Goal: Task Accomplishment & Management: Complete application form

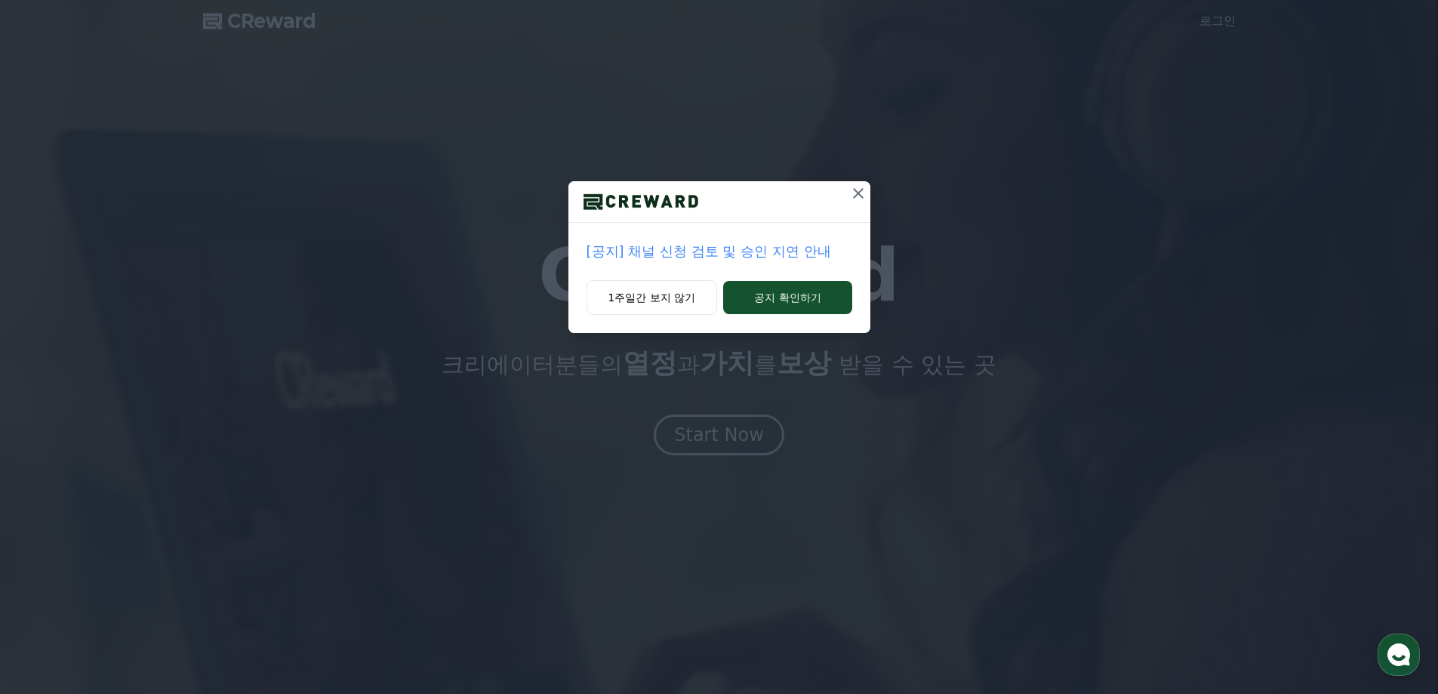
click at [798, 254] on p "[공지] 채널 신청 검토 및 승인 지연 안내" at bounding box center [720, 251] width 266 height 21
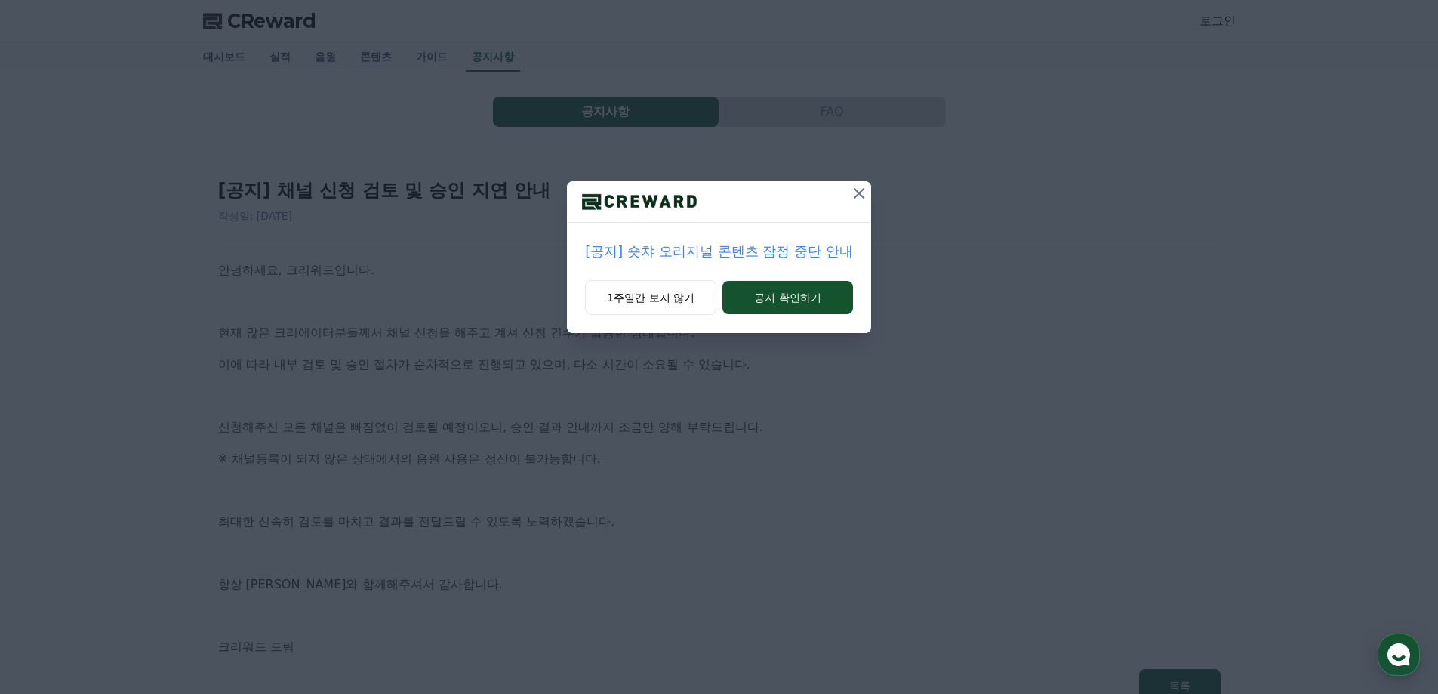
click at [861, 195] on icon at bounding box center [859, 193] width 11 height 11
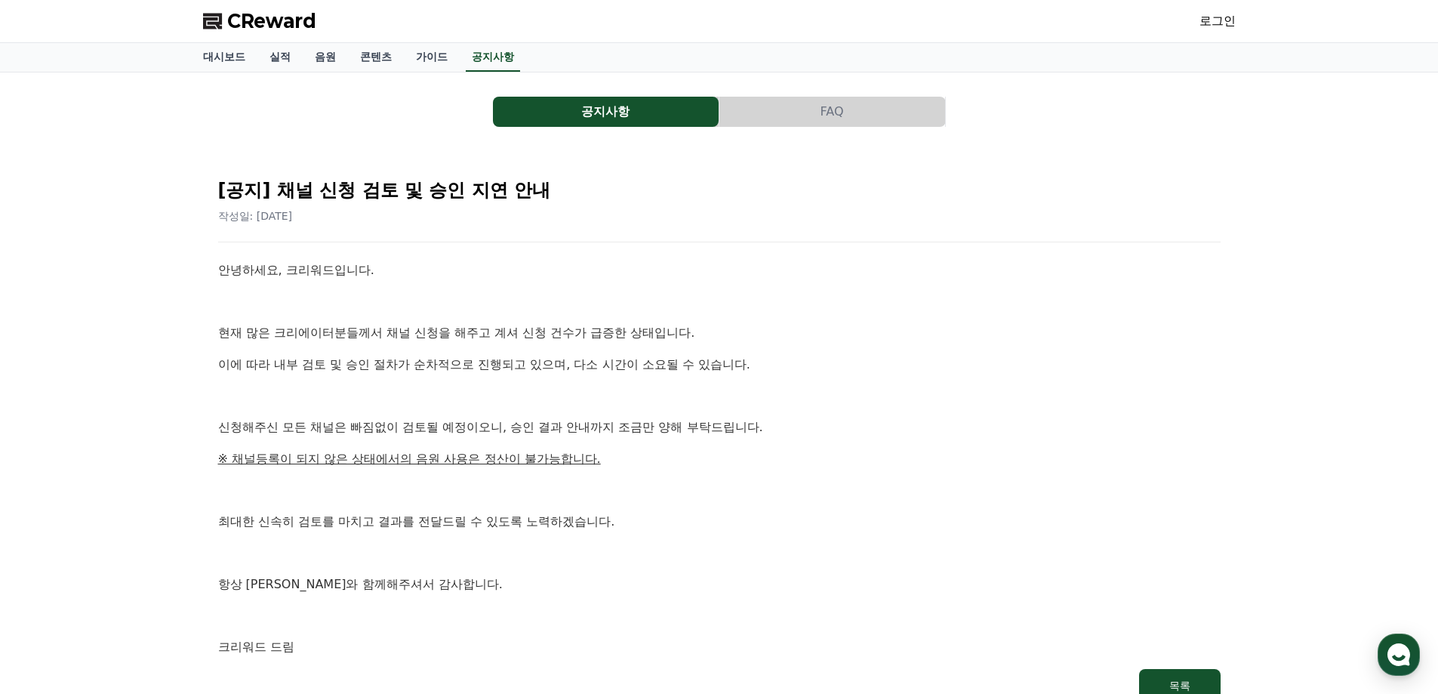
click at [541, 293] on p at bounding box center [719, 302] width 1003 height 20
click at [505, 313] on div "안녕하세요, 크리워드입니다. 현재 많은 크리에이터분들께서 채널 신청을 해주고 계셔 신청 건수가 급증한 상태입니다. 이에 따라 내부 검토 및 승…" at bounding box center [719, 458] width 1003 height 396
click at [624, 121] on button "공지사항" at bounding box center [606, 112] width 226 height 30
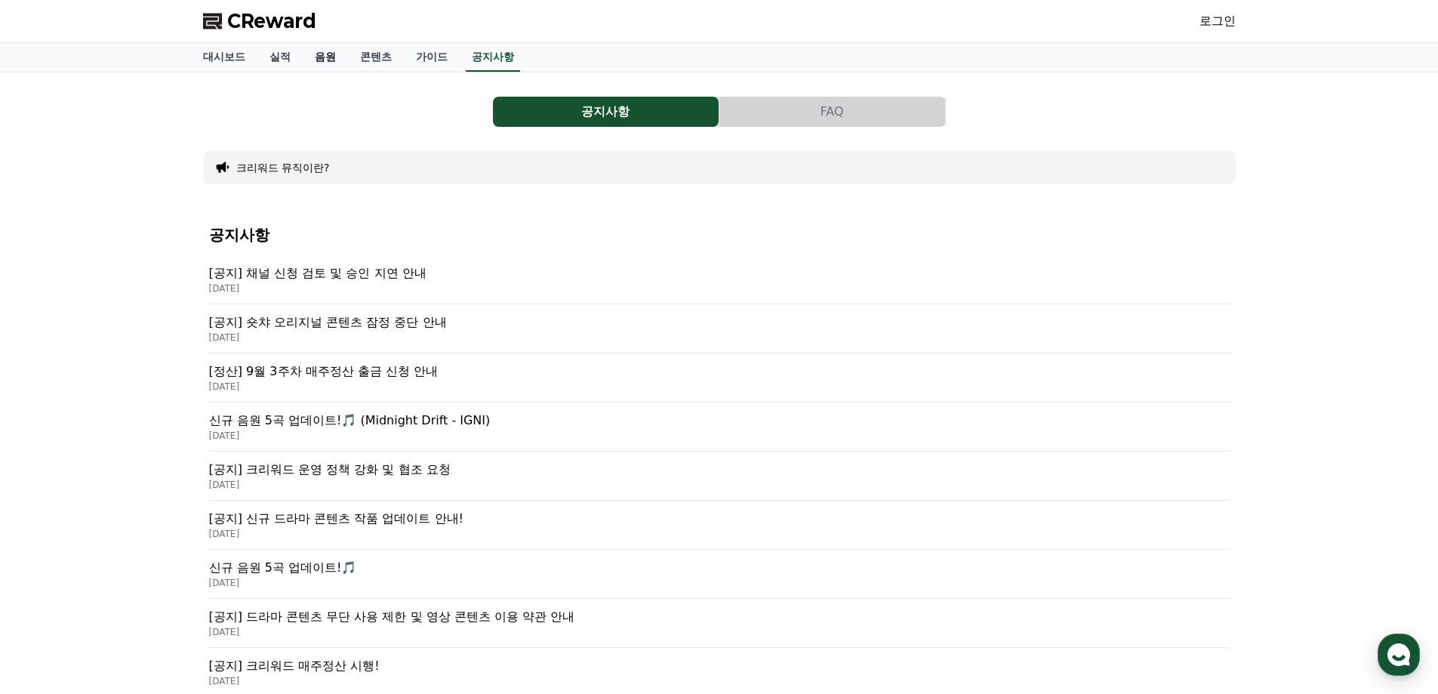
click at [323, 55] on link "음원" at bounding box center [325, 57] width 45 height 29
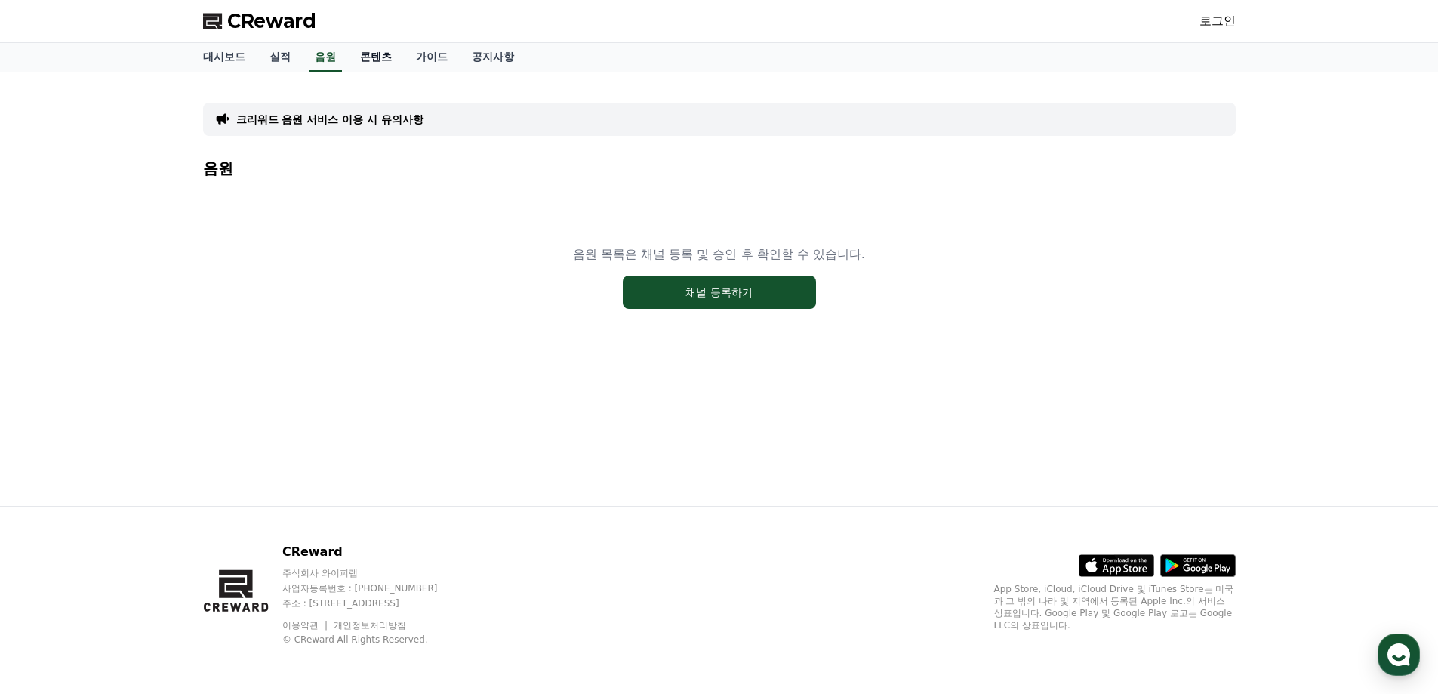
click at [368, 57] on link "콘텐츠" at bounding box center [376, 57] width 56 height 29
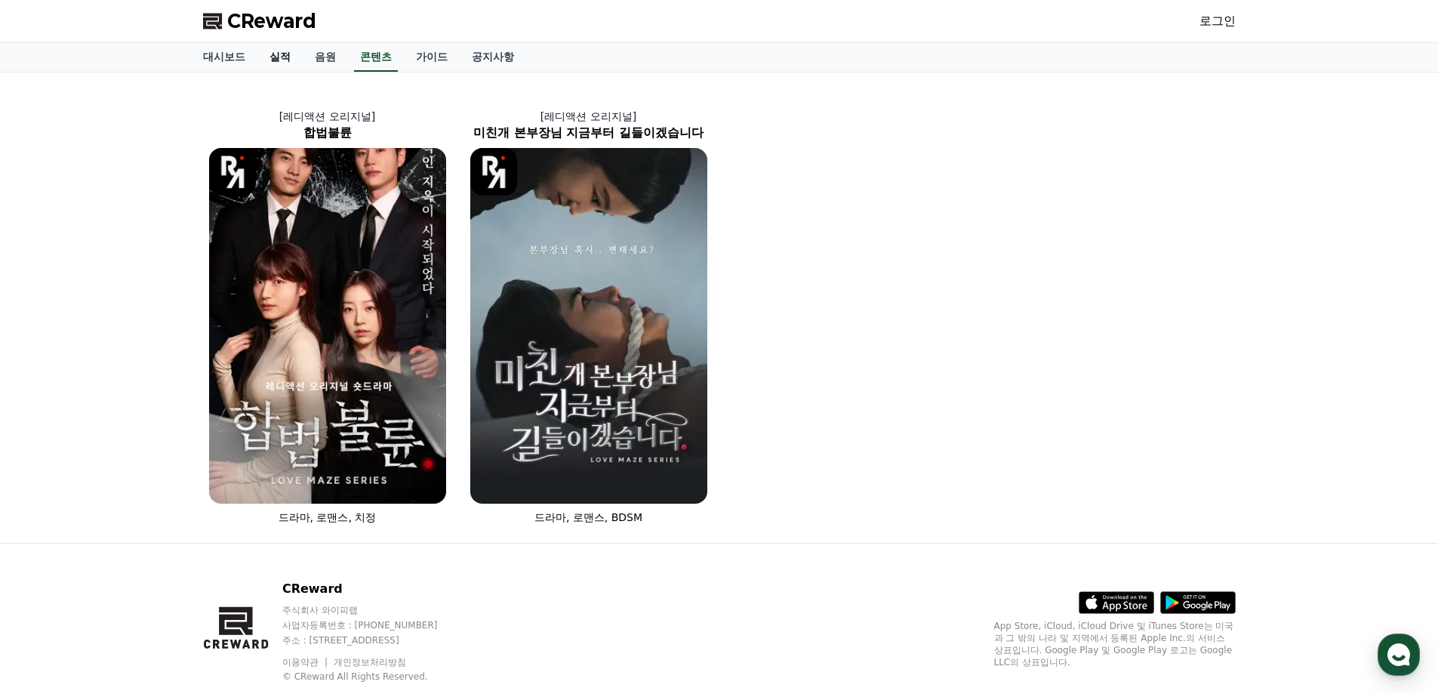
click at [292, 54] on link "실적" at bounding box center [279, 57] width 45 height 29
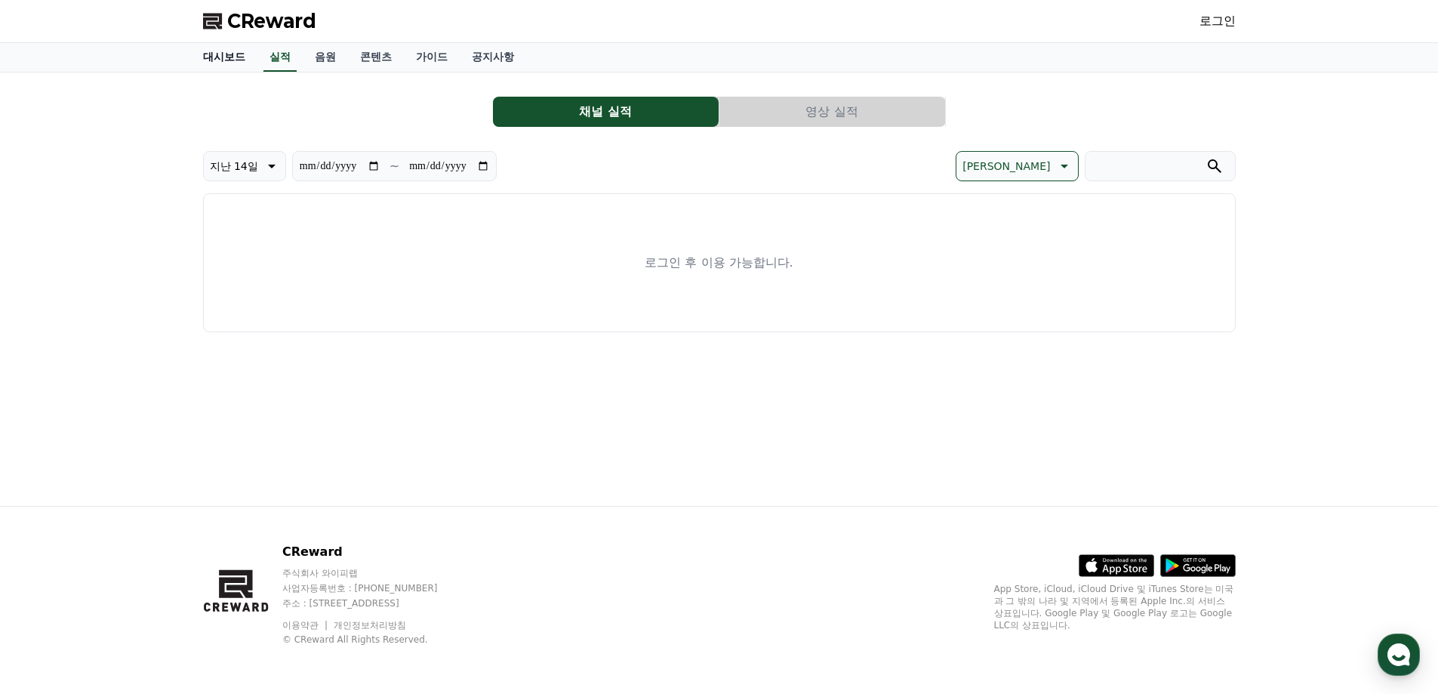
click at [227, 61] on link "대시보드" at bounding box center [224, 57] width 66 height 29
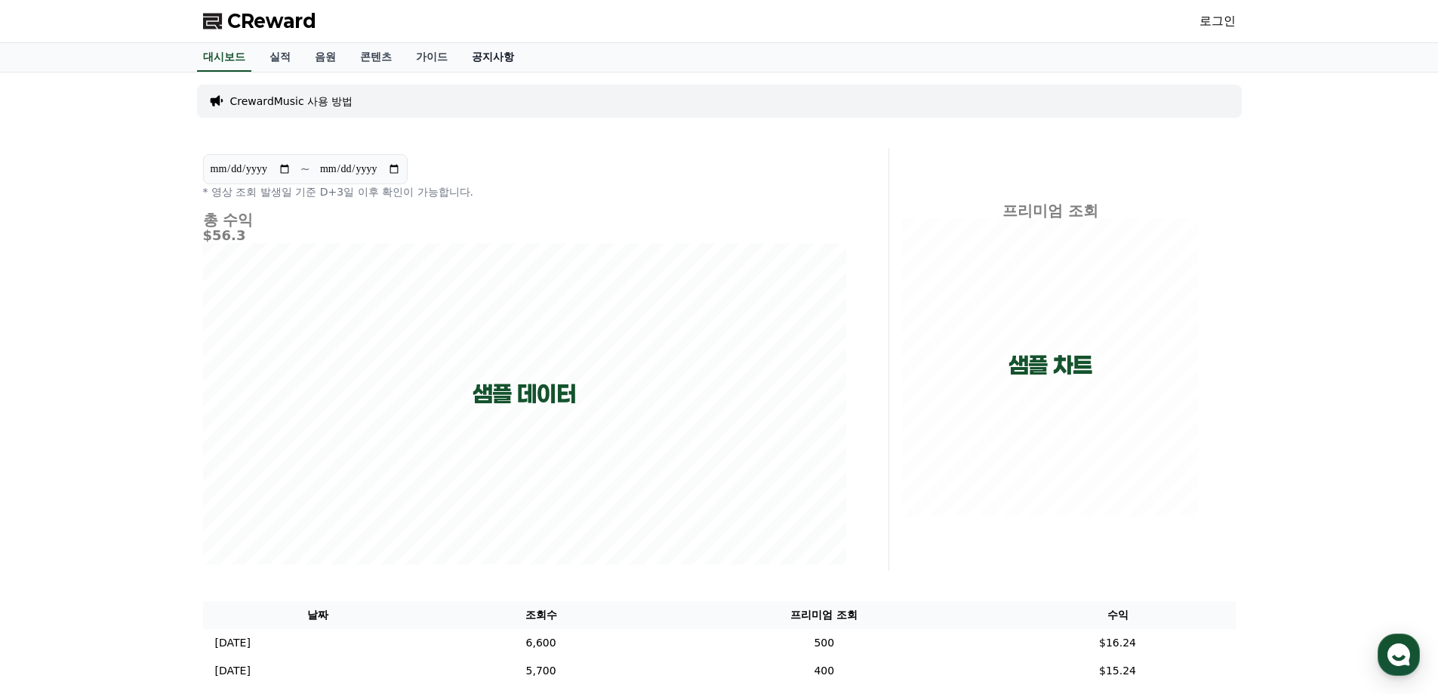
click at [480, 55] on link "공지사항" at bounding box center [493, 57] width 66 height 29
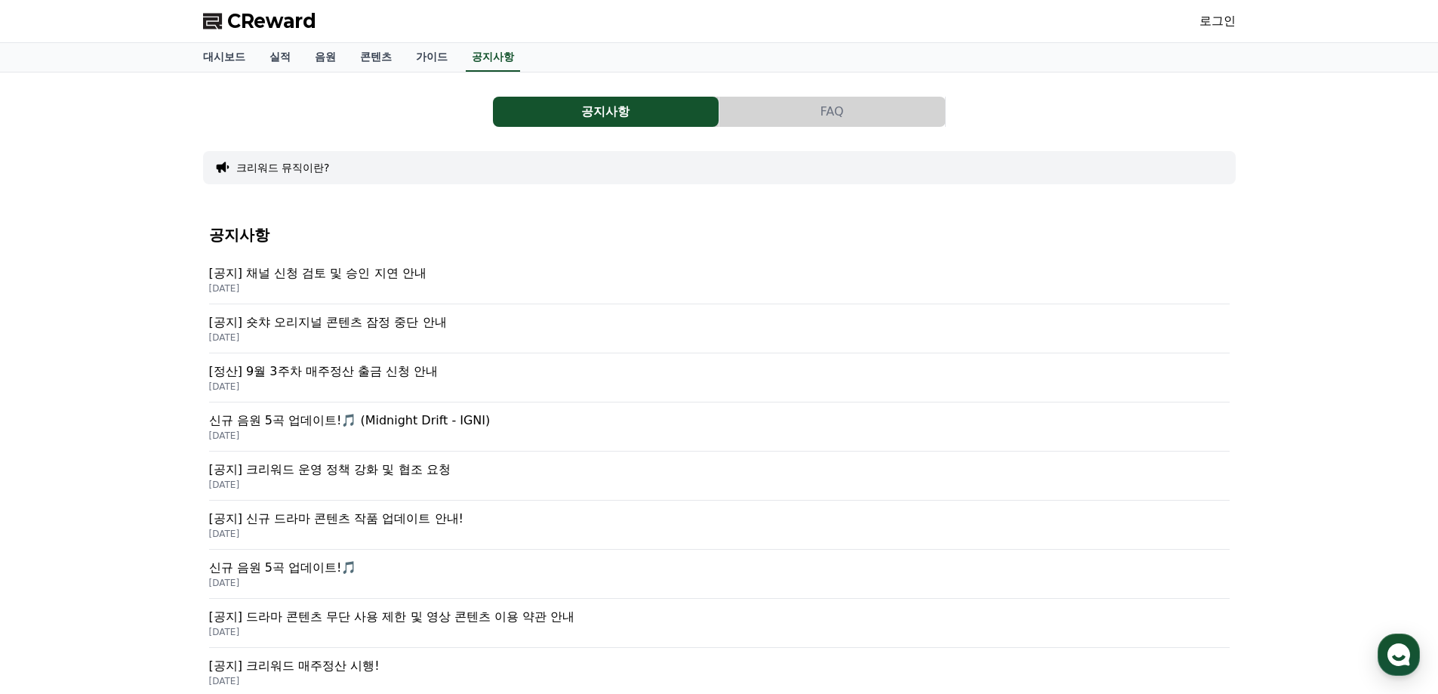
click at [394, 274] on p "[공지] 채널 신청 검토 및 승인 지연 안내" at bounding box center [719, 273] width 1021 height 18
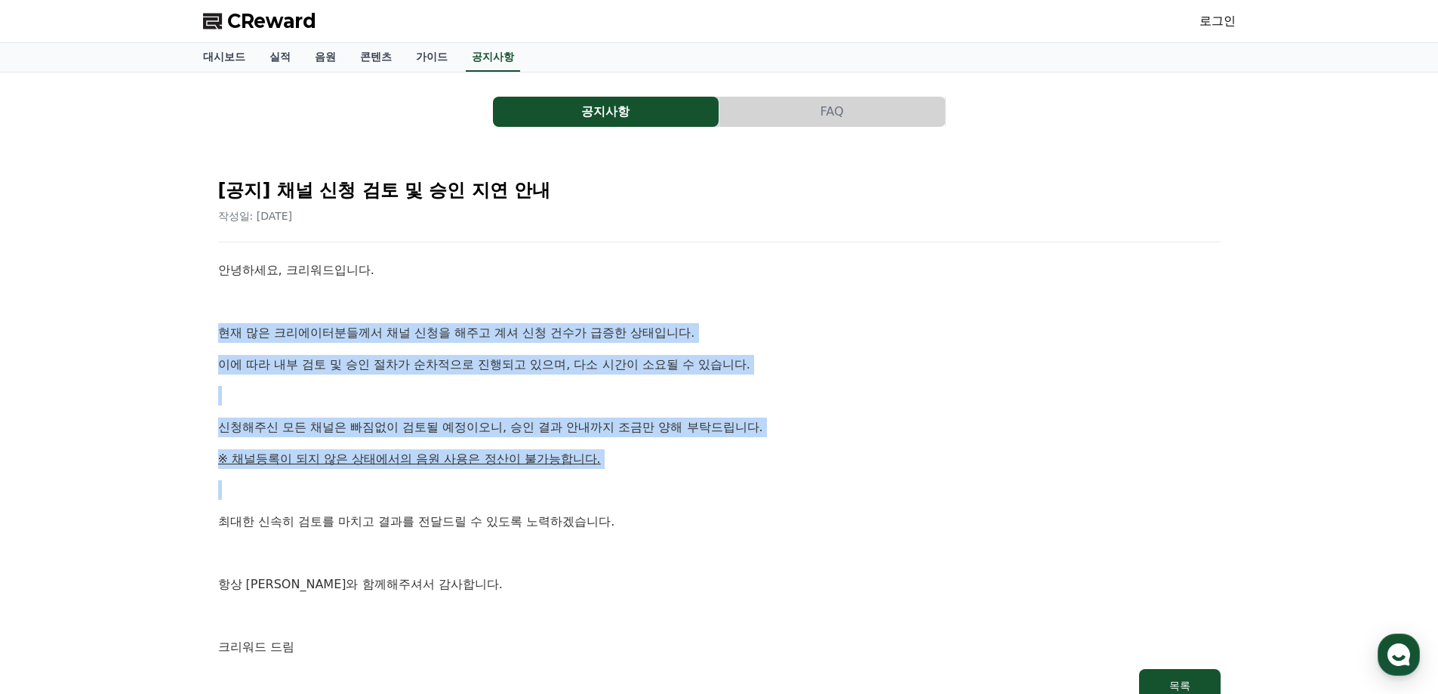
drag, startPoint x: 206, startPoint y: 347, endPoint x: 322, endPoint y: 495, distance: 187.7
click at [325, 495] on div "공지사항 FAQ [공지] 채널 신청 검토 및 승인 지연 안내 작성일: 2025-09-26 안녕하세요, 크리워드입니다. 현재 많은 크리에이터분들…" at bounding box center [719, 400] width 1438 height 657
click at [296, 498] on p at bounding box center [719, 490] width 1003 height 20
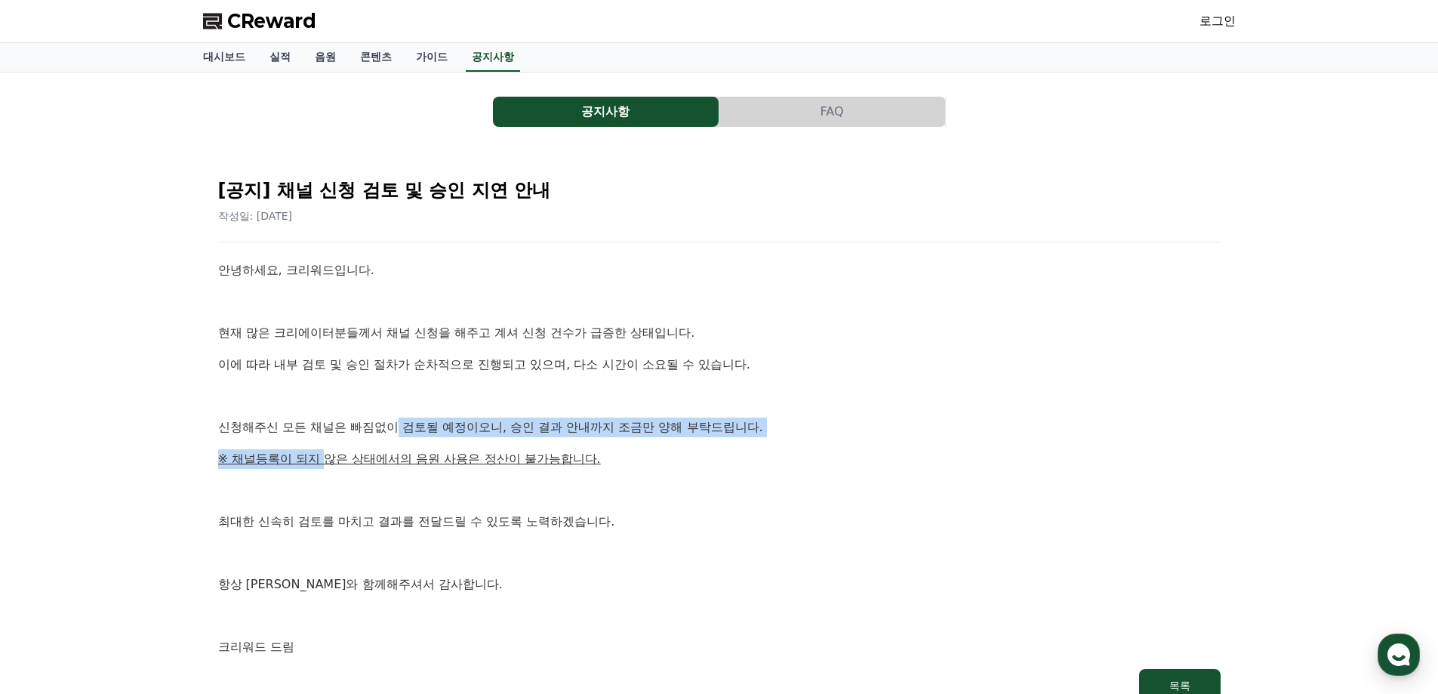
drag, startPoint x: 324, startPoint y: 447, endPoint x: 411, endPoint y: 444, distance: 87.6
click at [409, 436] on div "안녕하세요, 크리워드입니다. 현재 많은 크리에이터분들께서 채널 신청을 해주고 계셔 신청 건수가 급증한 상태입니다. 이에 따라 내부 검토 및 승…" at bounding box center [719, 458] width 1003 height 396
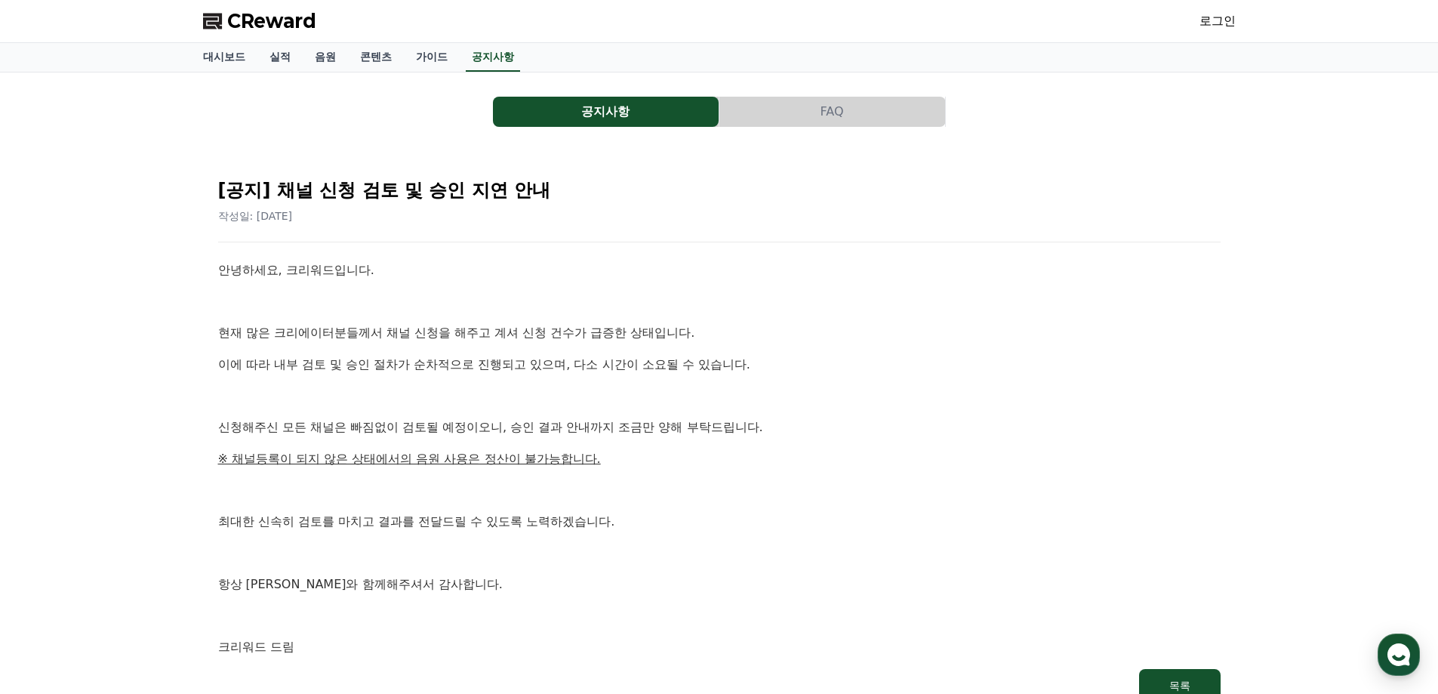
click at [443, 512] on p "최대한 신속히 검토를 마치고 결과를 전달드릴 수 있도록 노력하겠습니다." at bounding box center [719, 522] width 1003 height 20
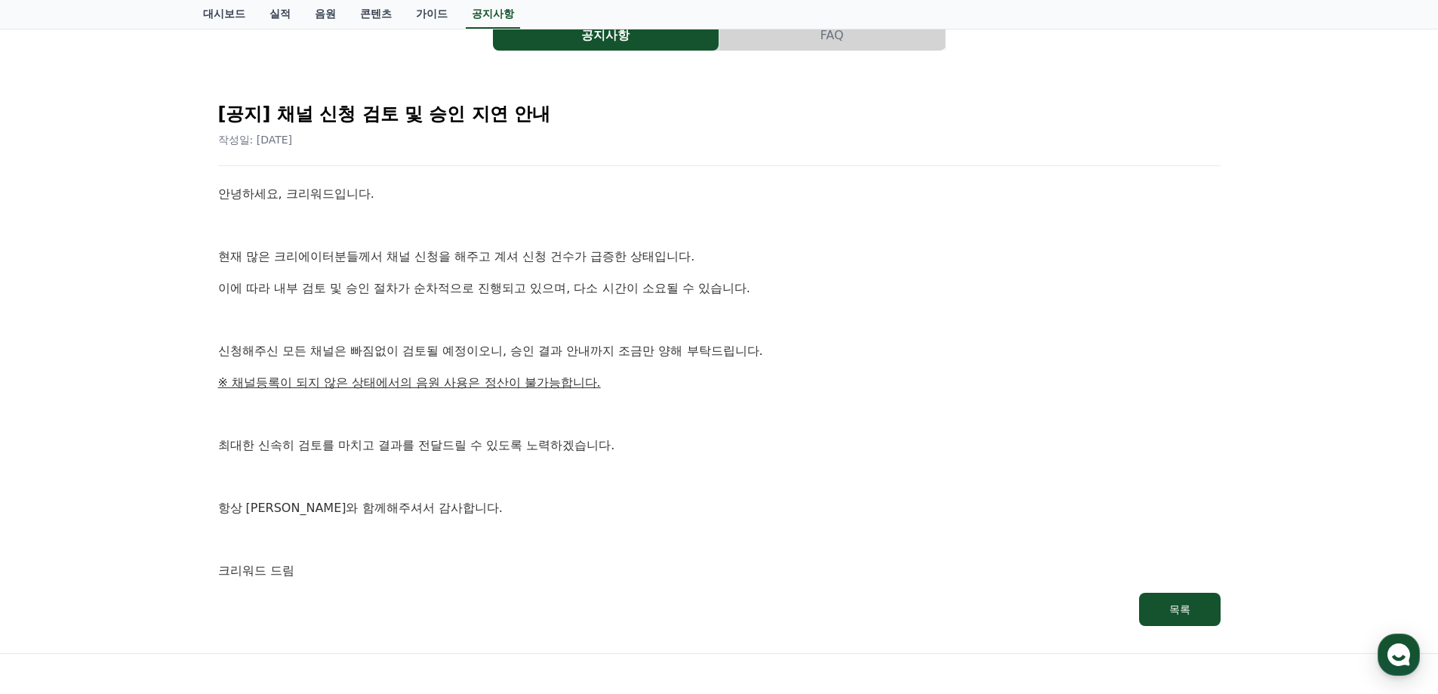
scroll to position [223, 0]
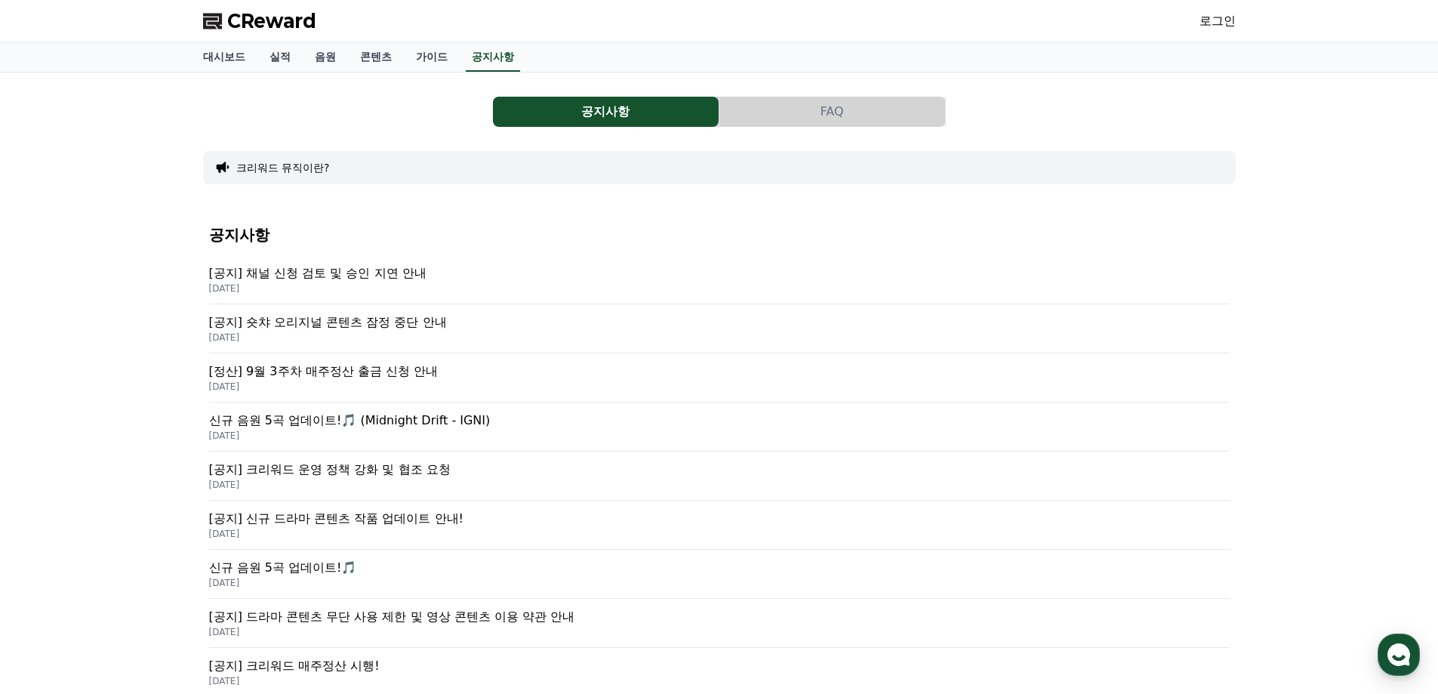
click at [396, 473] on p "[공지] 크리워드 운영 정책 강화 및 협조 요청" at bounding box center [719, 470] width 1021 height 18
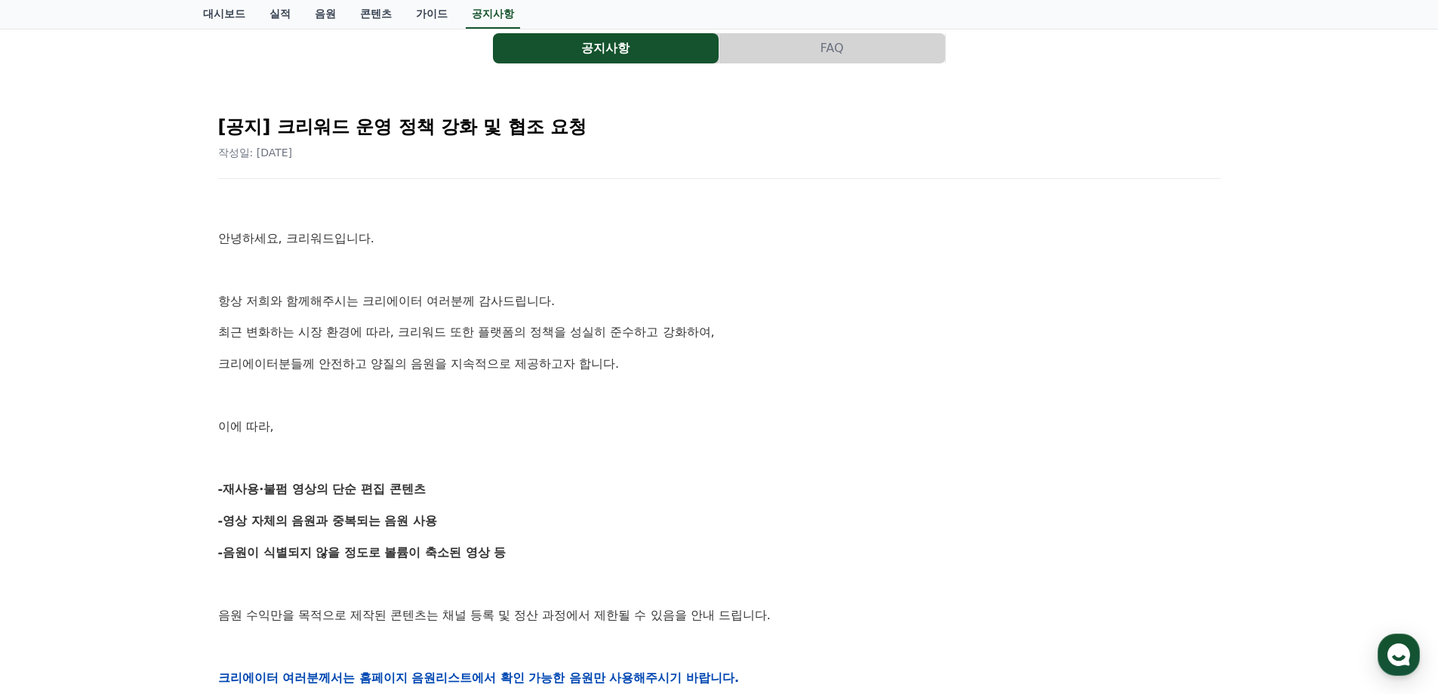
scroll to position [151, 0]
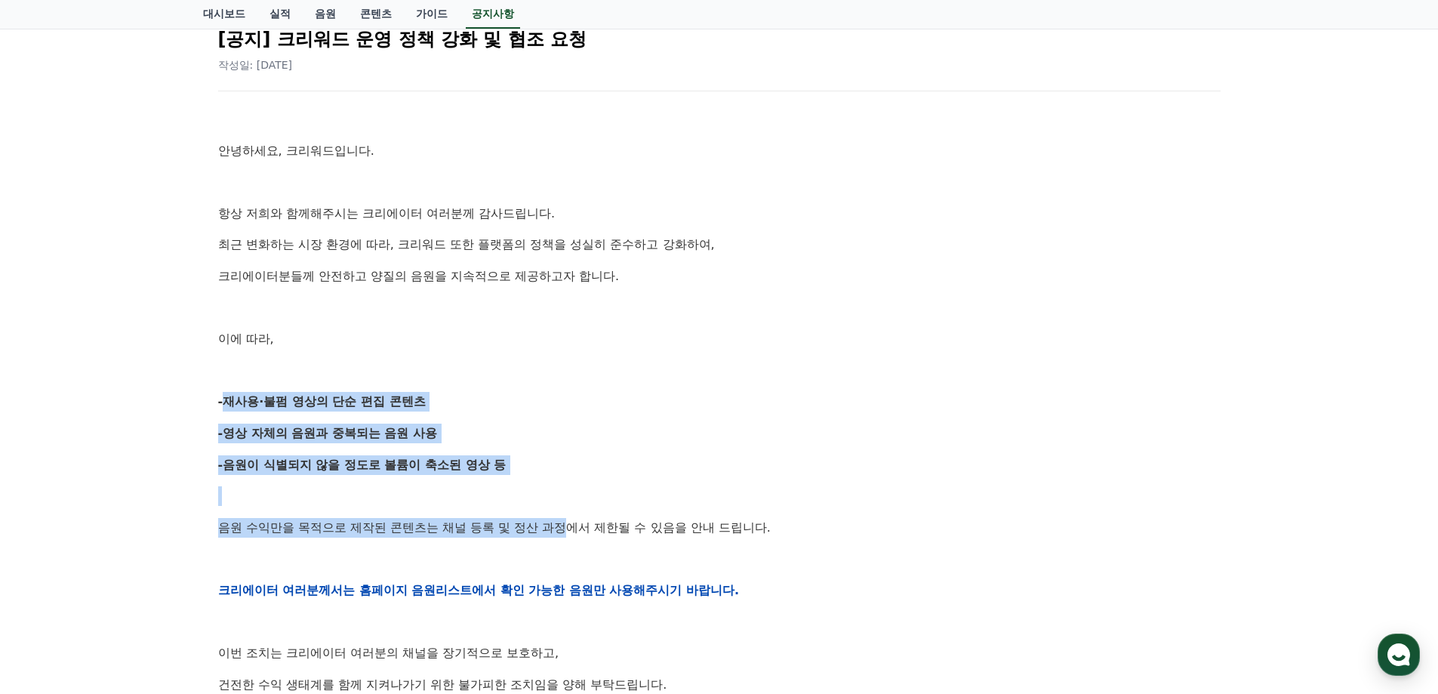
drag, startPoint x: 207, startPoint y: 394, endPoint x: 570, endPoint y: 516, distance: 383.0
click at [570, 516] on div "[공지] 크리워드 운영 정책 강화 및 협조 요청 작성일: 2025-09-15 안녕하세요, 크리워드입니다. 항상 저희와 함께해주시는 크리에이터 …" at bounding box center [719, 565] width 1033 height 1131
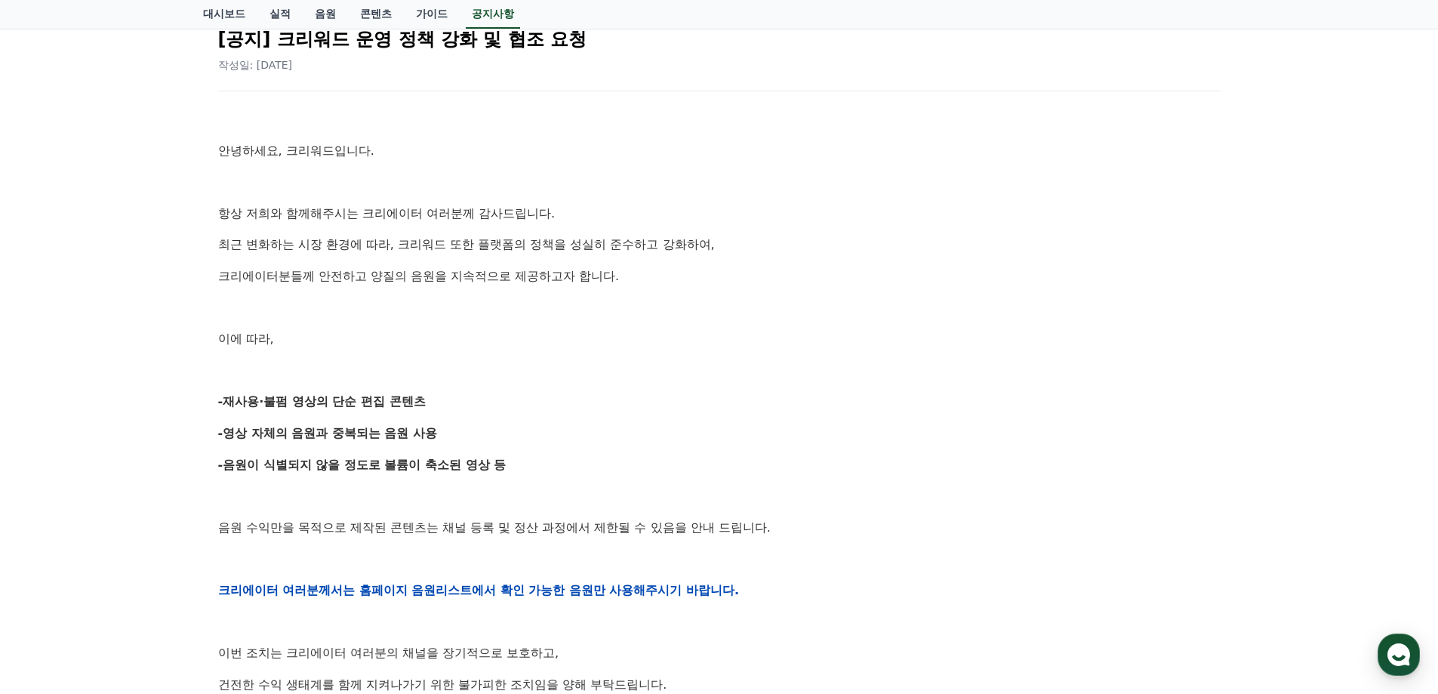
click at [590, 525] on p "음원 수익만을 목적으로 제작된 콘텐츠는 채널 등록 및 정산 과정에서 제한될 수 있음을 안내 드립니다." at bounding box center [719, 528] width 1003 height 20
drag, startPoint x: 415, startPoint y: 566, endPoint x: 585, endPoint y: 566, distance: 169.9
click at [643, 566] on div "[공지] 크리워드 운영 정책 강화 및 협조 요청 작성일: 2025-09-15 안녕하세요, 크리워드입니다. 항상 저희와 함께해주시는 크리에이터 …" at bounding box center [719, 565] width 1033 height 1131
click at [526, 578] on div "안녕하세요, 크리워드입니다. 항상 저희와 함께해주시는 크리에이터 여러분께 감사드립니다. 최근 변화하는 시장 환경에 따라, 크리워드 또한 플랫폼…" at bounding box center [719, 589] width 1003 height 961
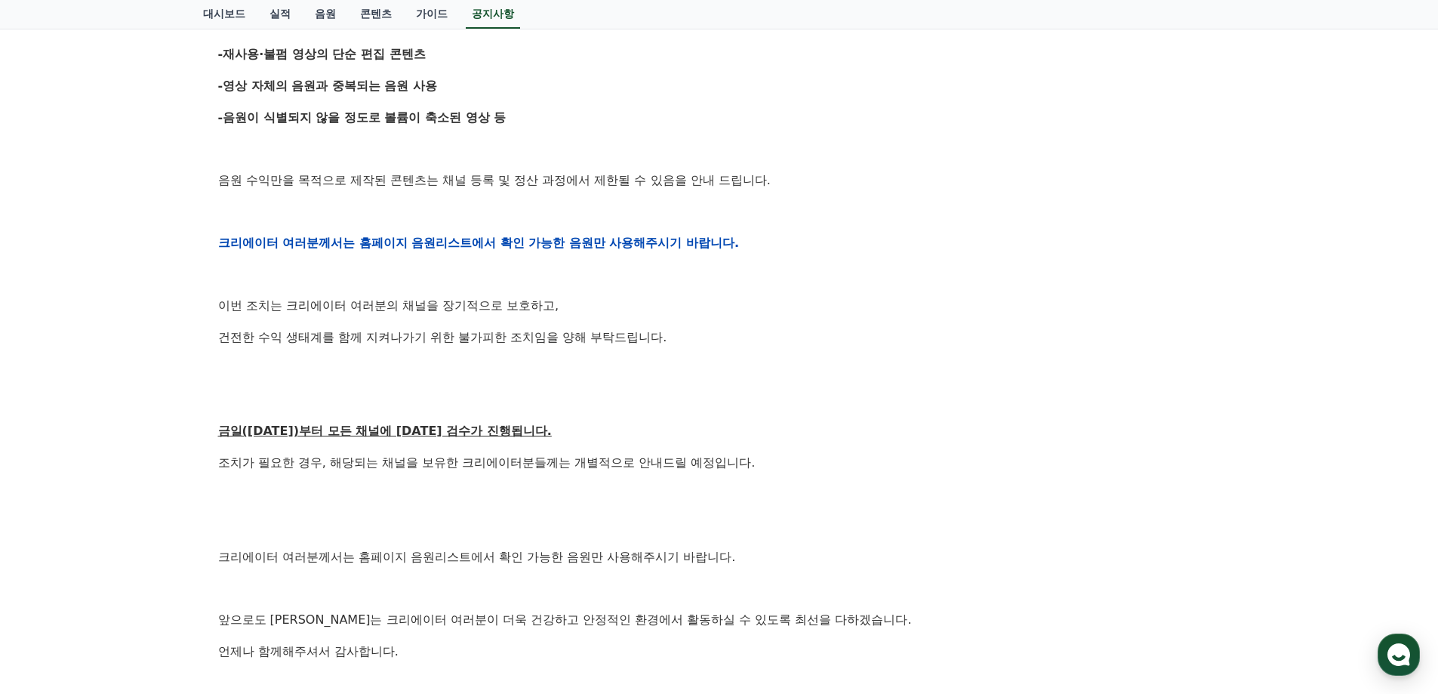
scroll to position [529, 0]
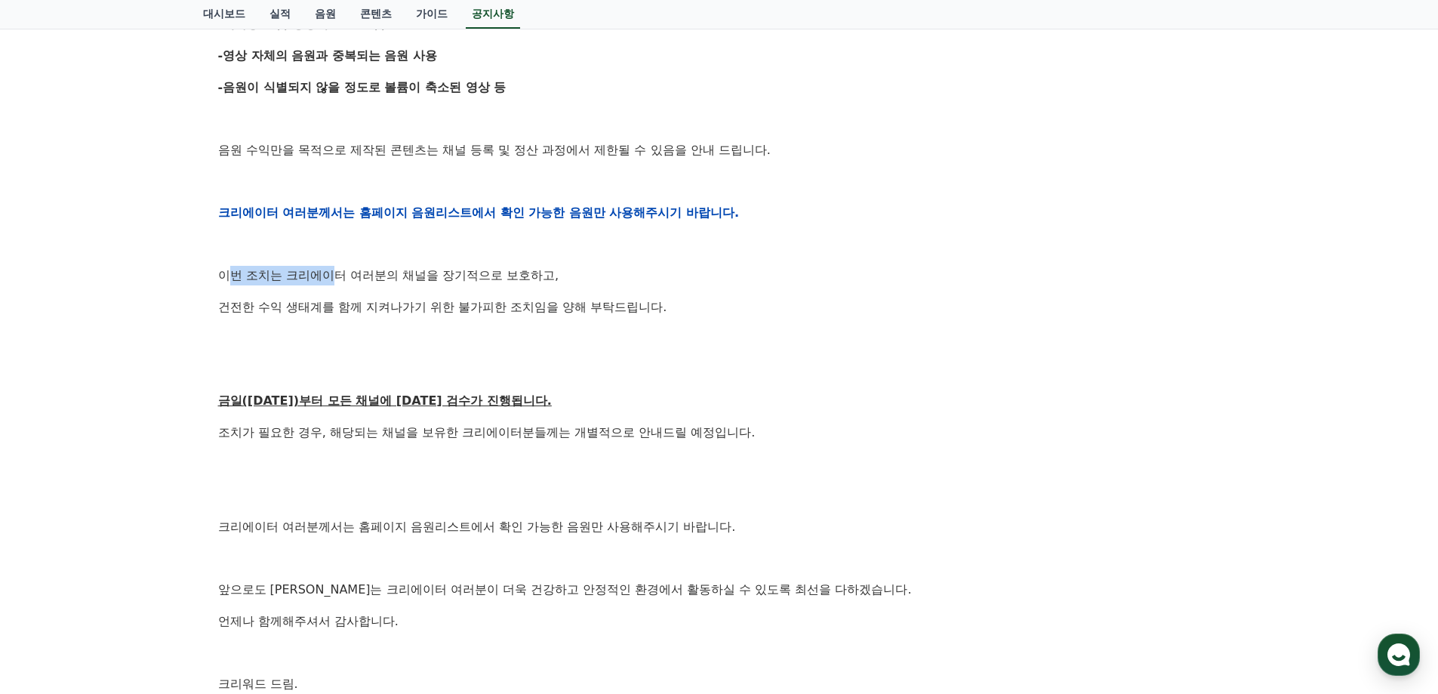
click at [337, 279] on p "이번 조치는 크리에이터 여러분의 채널을 장기적으로 보호하고," at bounding box center [719, 276] width 1003 height 20
click at [619, 402] on p "금일(9월15일)부터 모든 채널에 대한 검수가 진행됩니다." at bounding box center [719, 401] width 1003 height 20
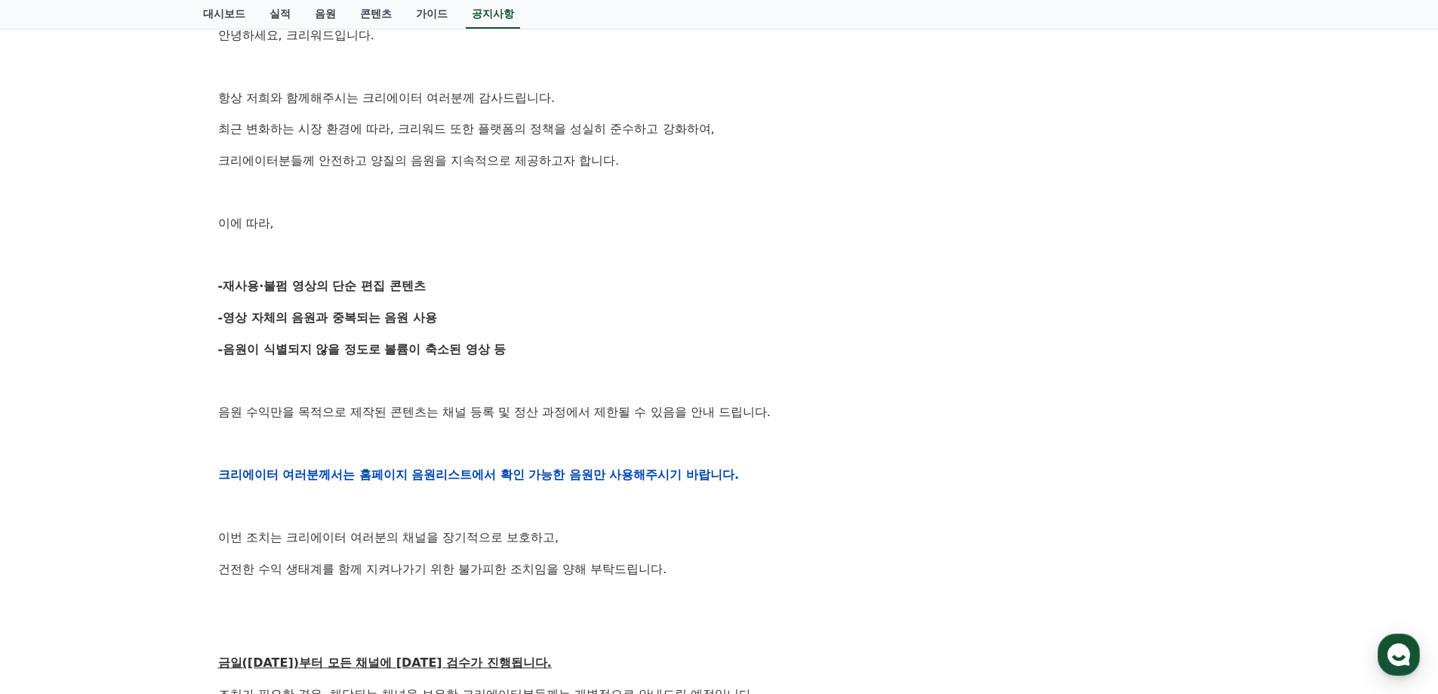
scroll to position [109, 0]
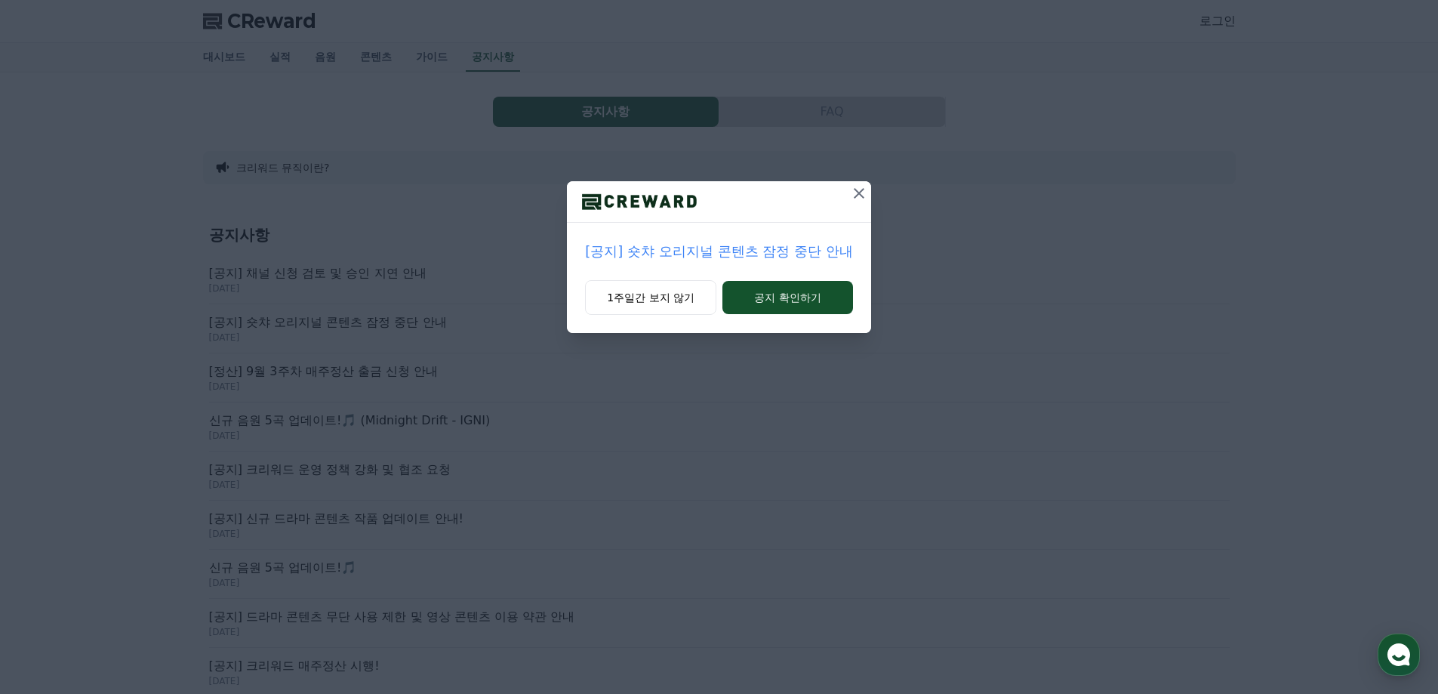
click at [851, 205] on button at bounding box center [859, 193] width 24 height 24
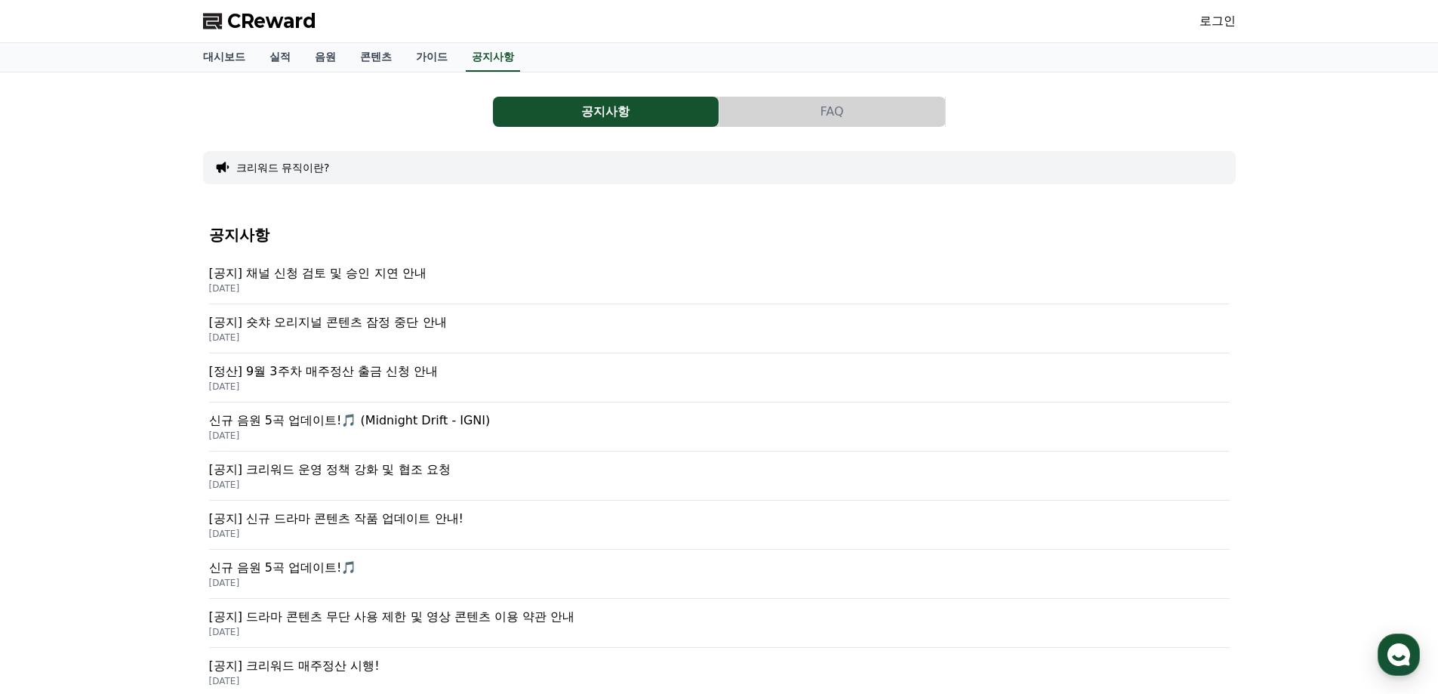
click at [361, 279] on p "[공지] 채널 신청 검토 및 승인 지연 안내" at bounding box center [719, 273] width 1021 height 18
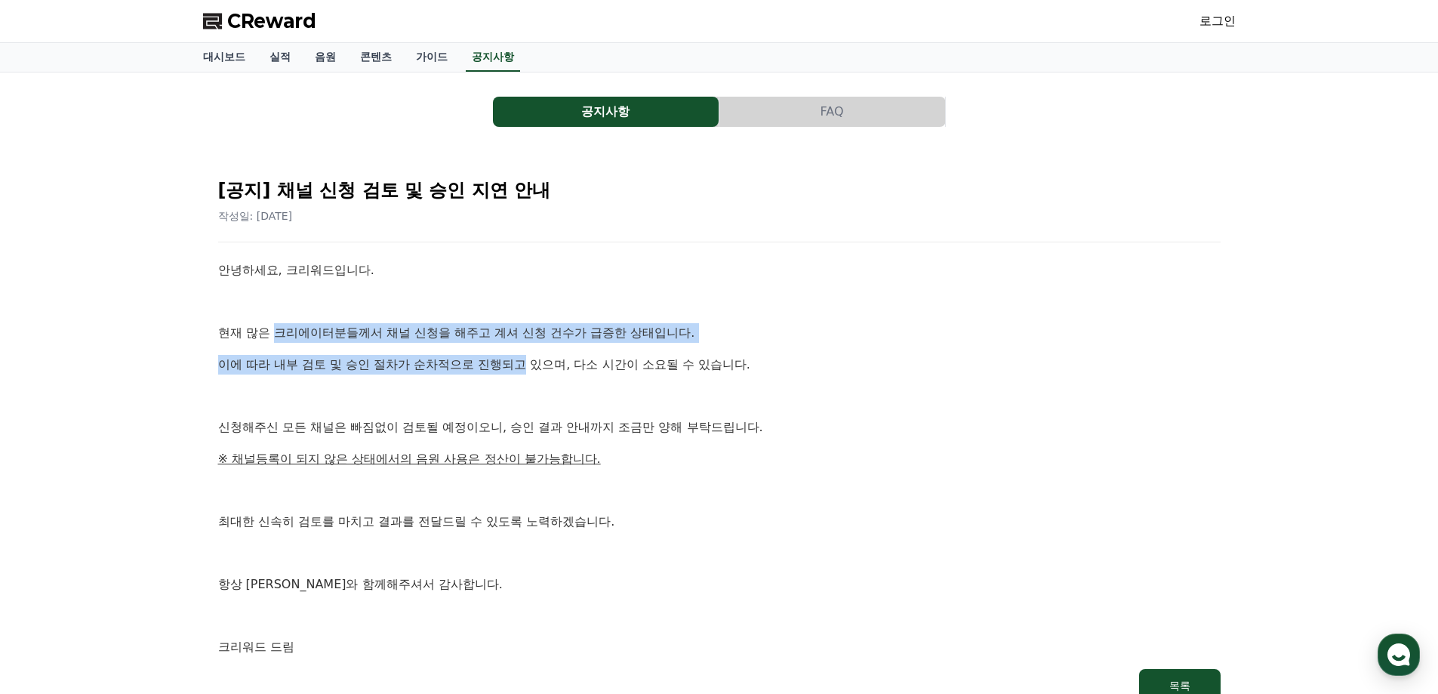
drag, startPoint x: 279, startPoint y: 330, endPoint x: 444, endPoint y: 428, distance: 191.6
click at [521, 359] on div "안녕하세요, 크리워드입니다. 현재 많은 크리에이터분들께서 채널 신청을 해주고 계셔 신청 건수가 급증한 상태입니다. 이에 따라 내부 검토 및 승…" at bounding box center [719, 458] width 1003 height 396
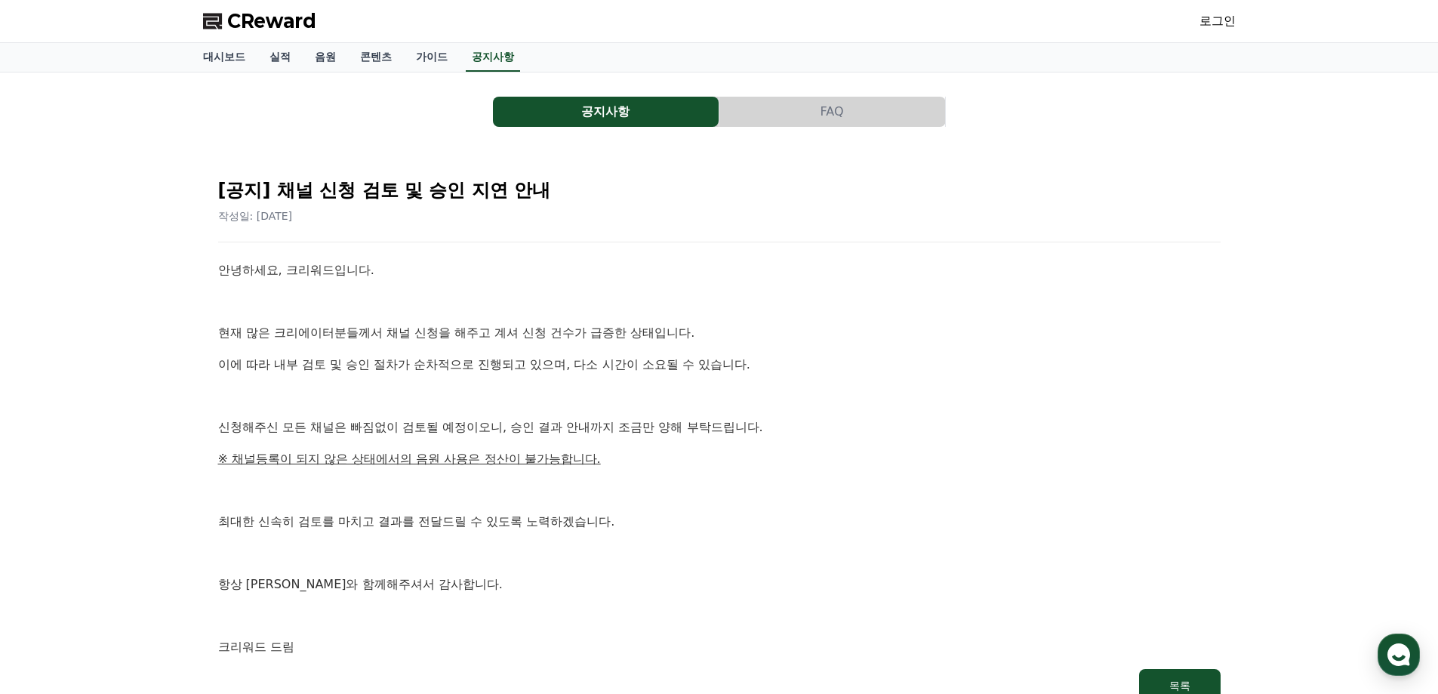
click at [433, 446] on div "안녕하세요, 크리워드입니다. 현재 많은 크리에이터분들께서 채널 신청을 해주고 계셔 신청 건수가 급증한 상태입니다. 이에 따라 내부 검토 및 승…" at bounding box center [719, 458] width 1003 height 396
click at [454, 51] on link "가이드" at bounding box center [432, 57] width 56 height 29
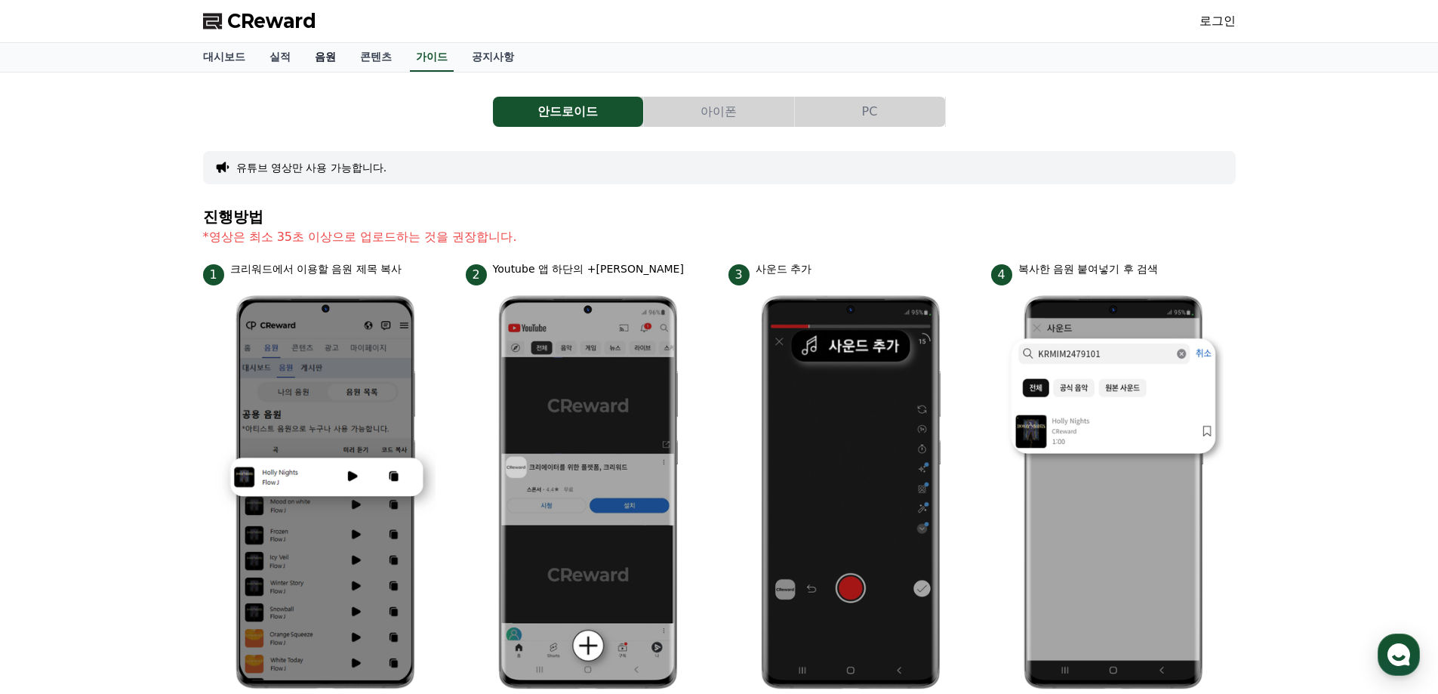
click at [342, 58] on link "음원" at bounding box center [325, 57] width 45 height 29
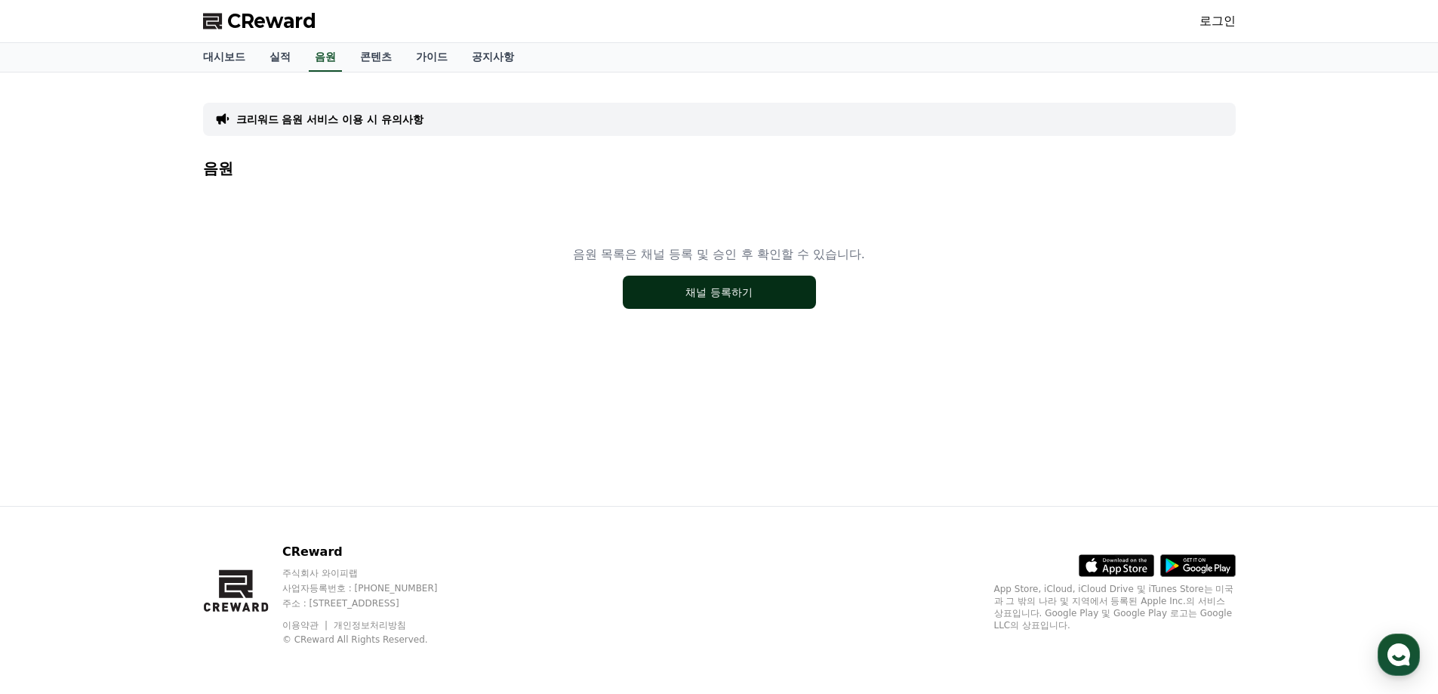
click at [740, 300] on button "채널 등록하기" at bounding box center [719, 292] width 193 height 33
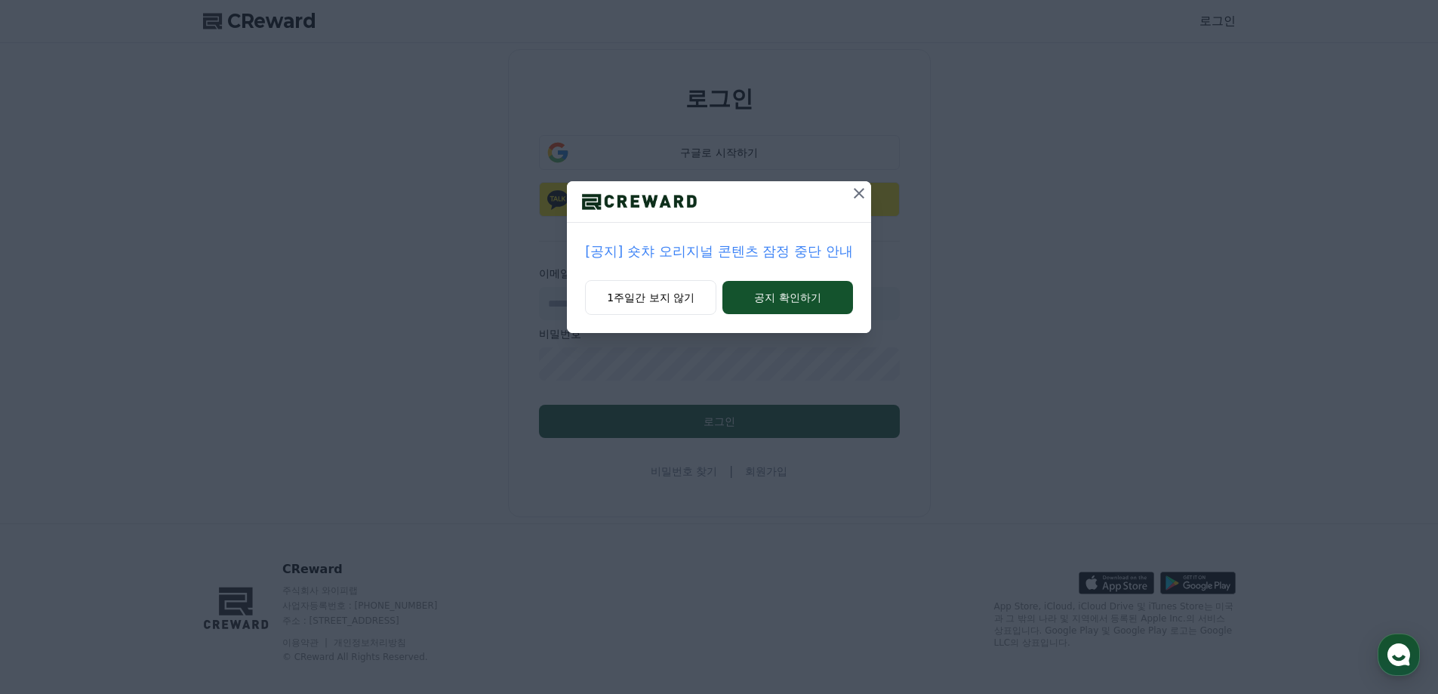
click at [851, 190] on icon at bounding box center [859, 193] width 18 height 18
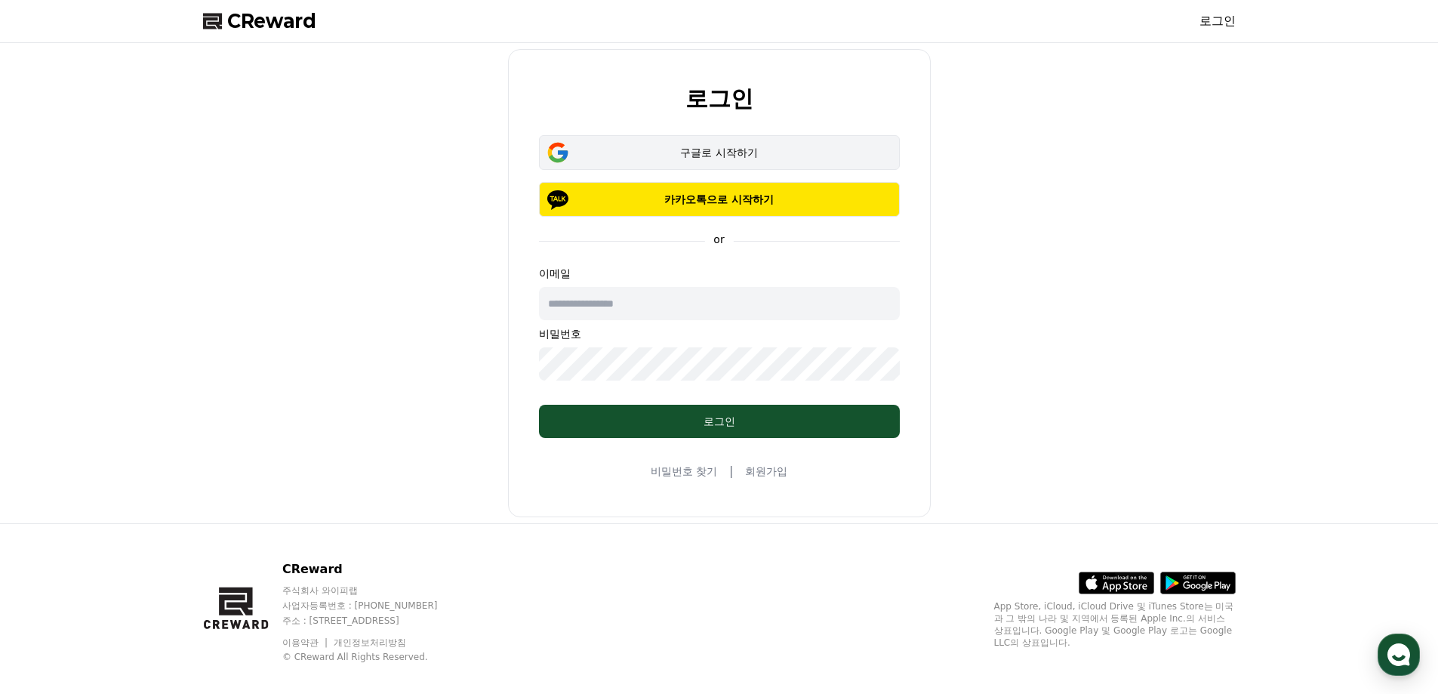
click at [760, 162] on button "구글로 시작하기" at bounding box center [719, 152] width 361 height 35
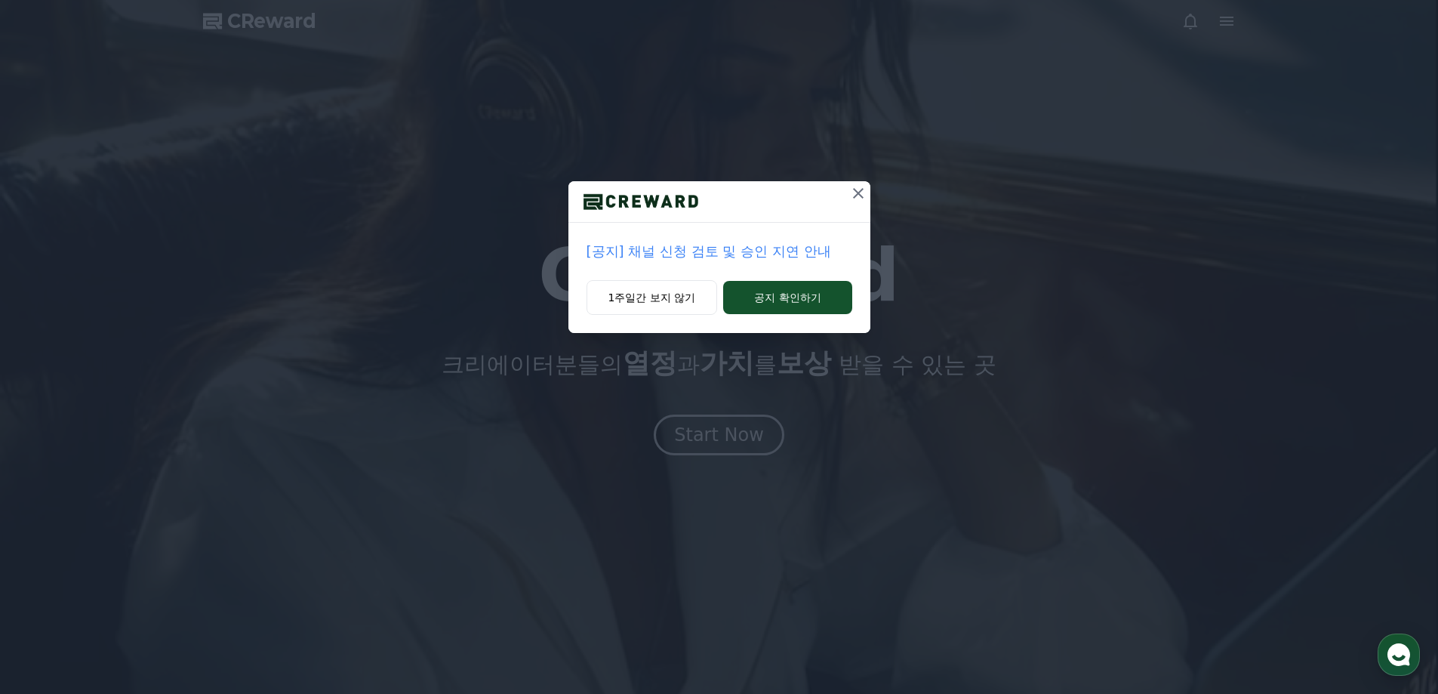
click at [861, 199] on icon at bounding box center [858, 193] width 18 height 18
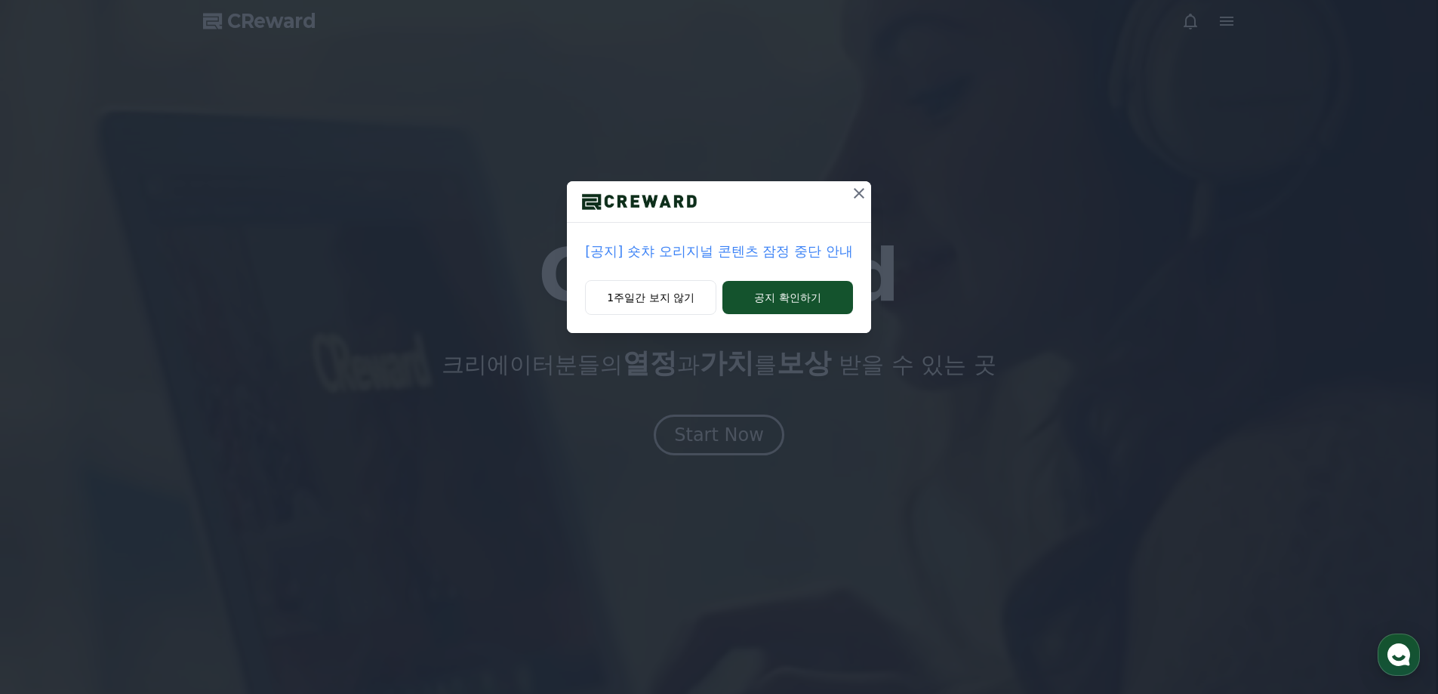
click at [855, 200] on icon at bounding box center [859, 193] width 18 height 18
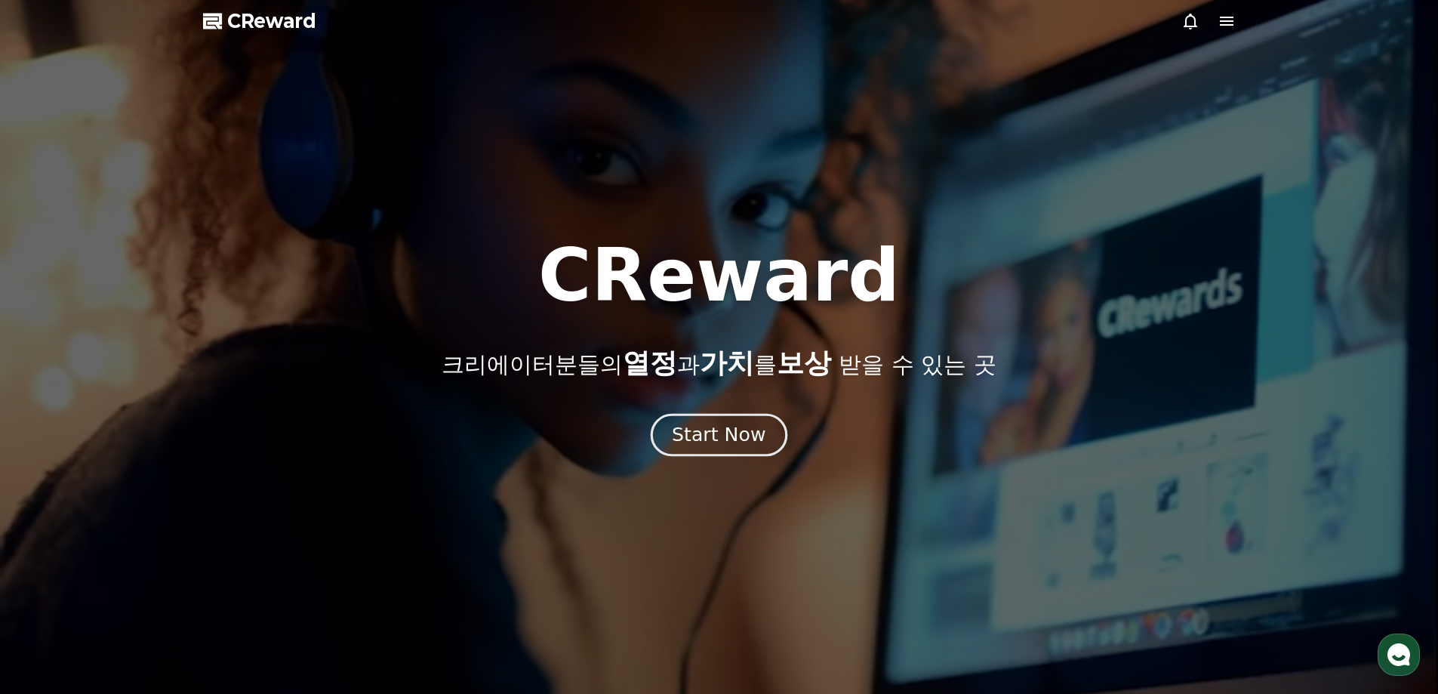
click at [705, 439] on div "Start Now" at bounding box center [719, 435] width 94 height 26
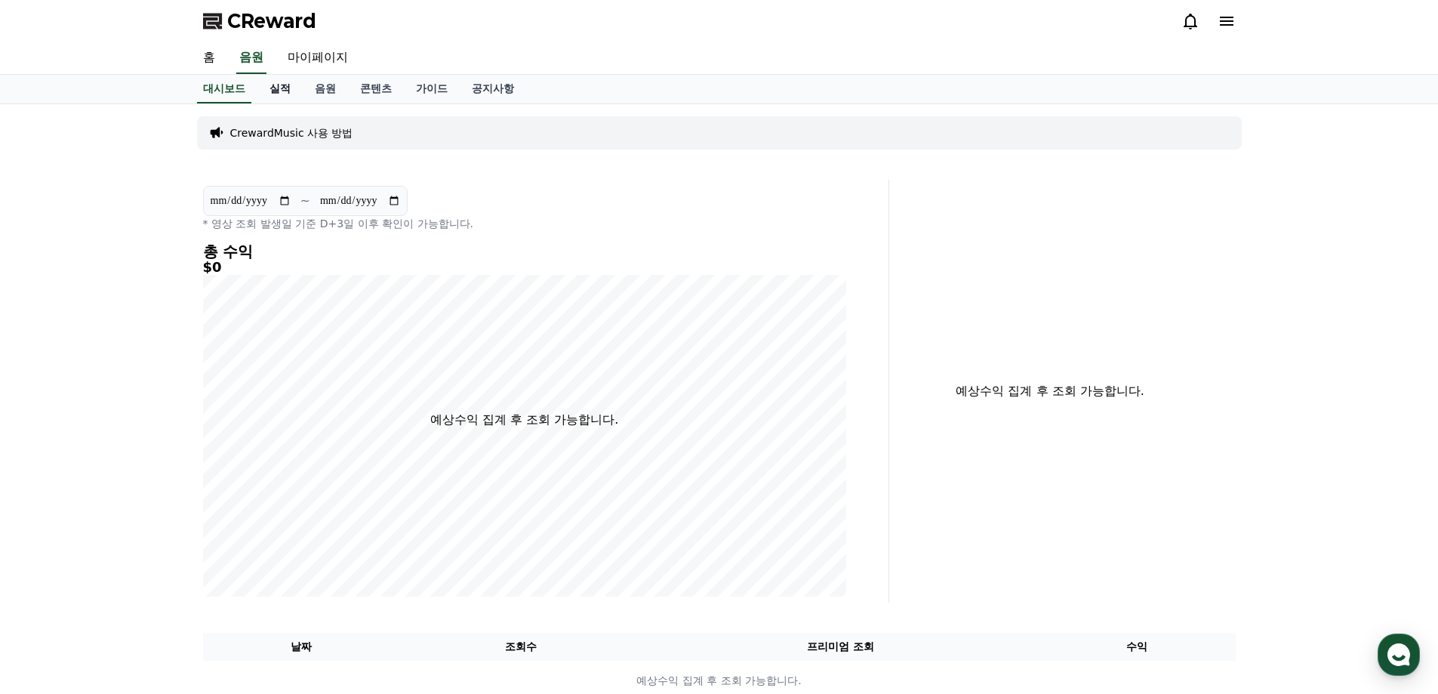
click at [291, 89] on link "실적" at bounding box center [279, 89] width 45 height 29
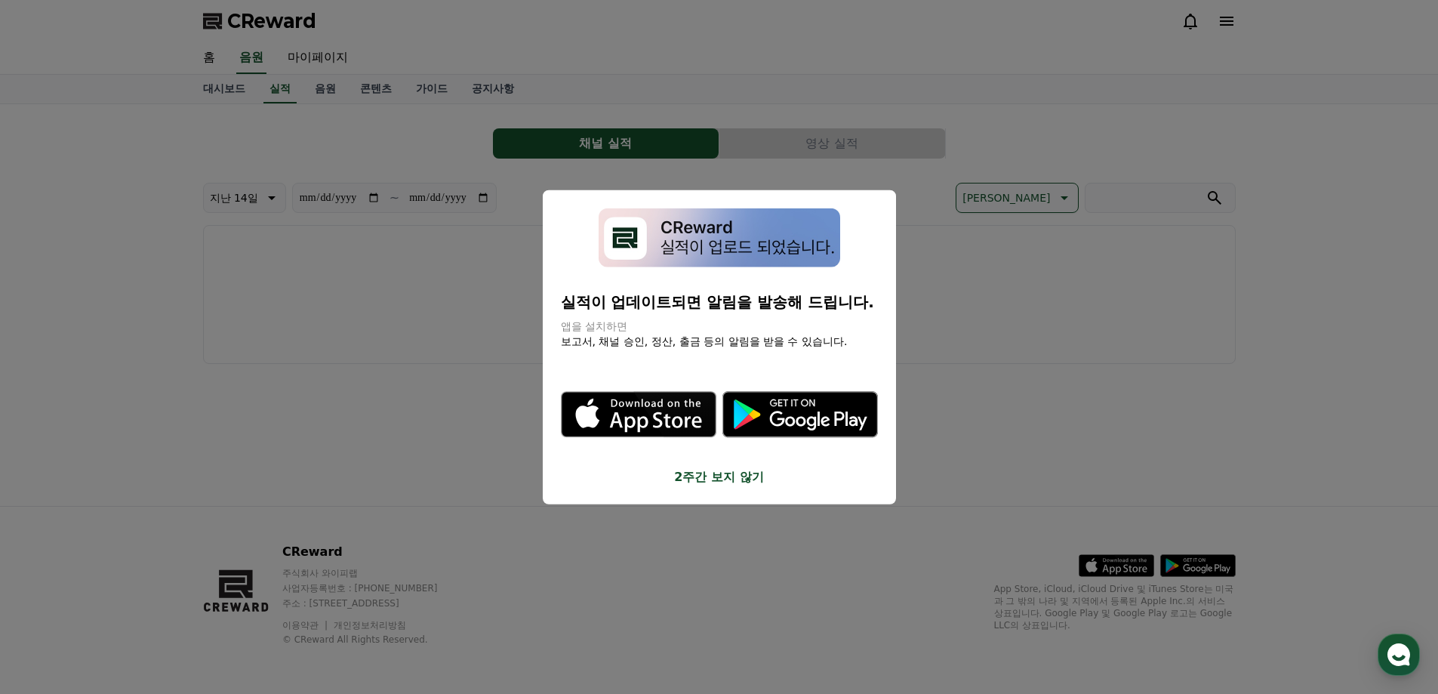
click at [331, 89] on button "close modal" at bounding box center [719, 347] width 1438 height 694
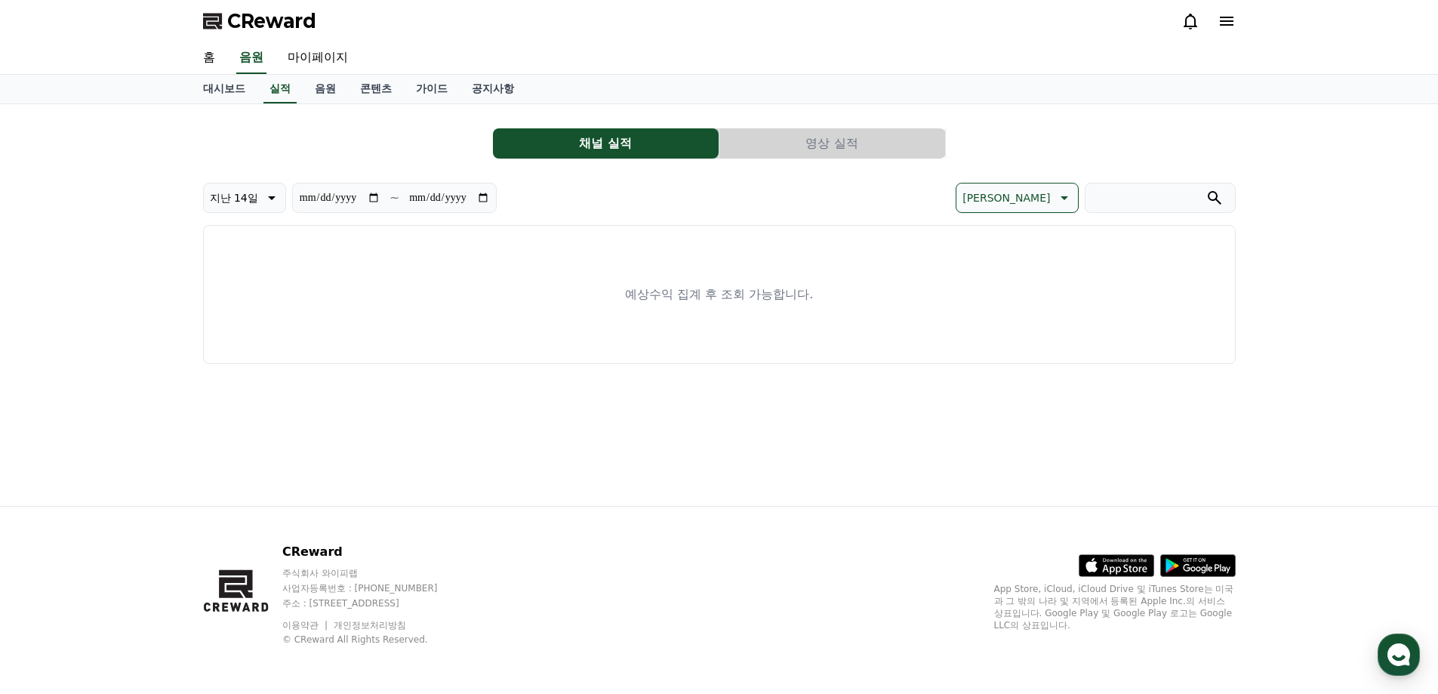
click at [331, 89] on link "음원" at bounding box center [325, 89] width 45 height 29
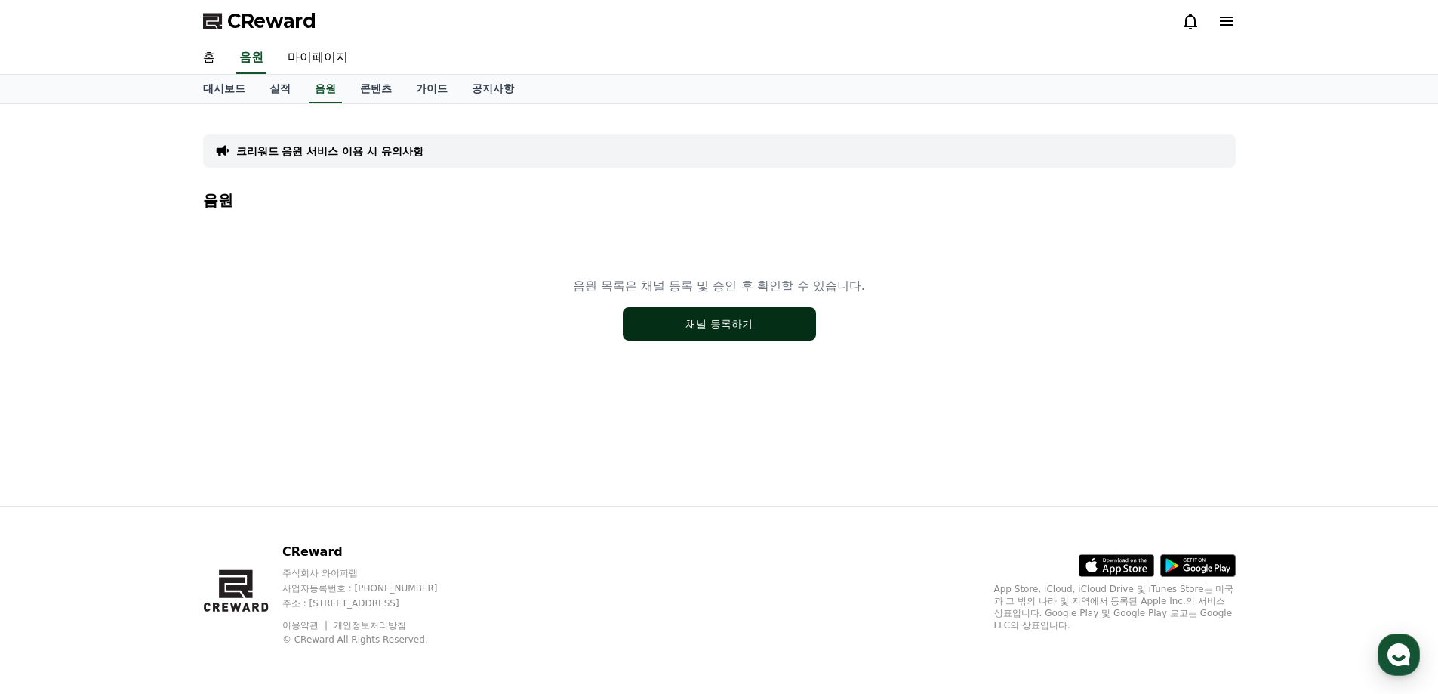
click at [678, 315] on button "채널 등록하기" at bounding box center [719, 323] width 193 height 33
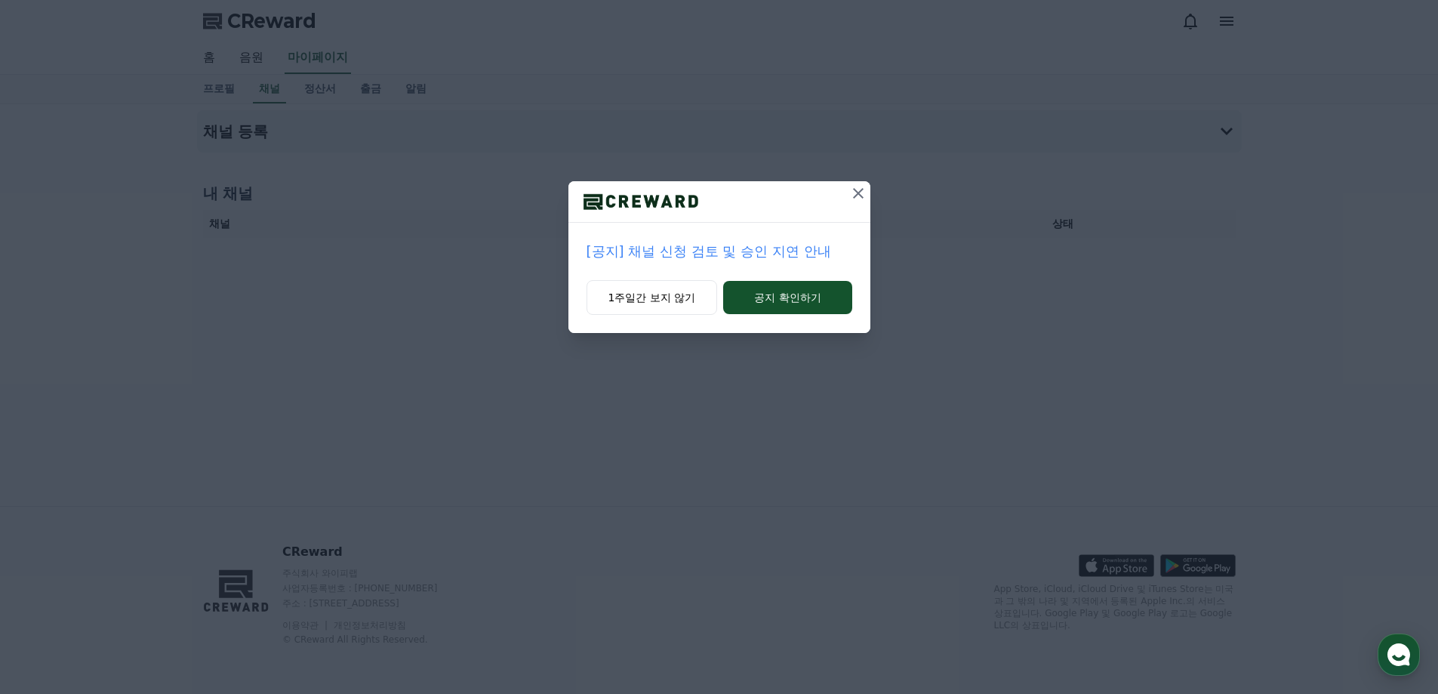
drag, startPoint x: 783, startPoint y: 297, endPoint x: 853, endPoint y: 189, distance: 128.8
click at [840, 227] on div "[공지] 채널 신청 검토 및 승인 지연 안내 1주일간 보지 않기 공지 확인하기" at bounding box center [720, 257] width 302 height 152
click at [853, 189] on icon at bounding box center [858, 193] width 11 height 11
click at [856, 194] on icon at bounding box center [859, 193] width 18 height 18
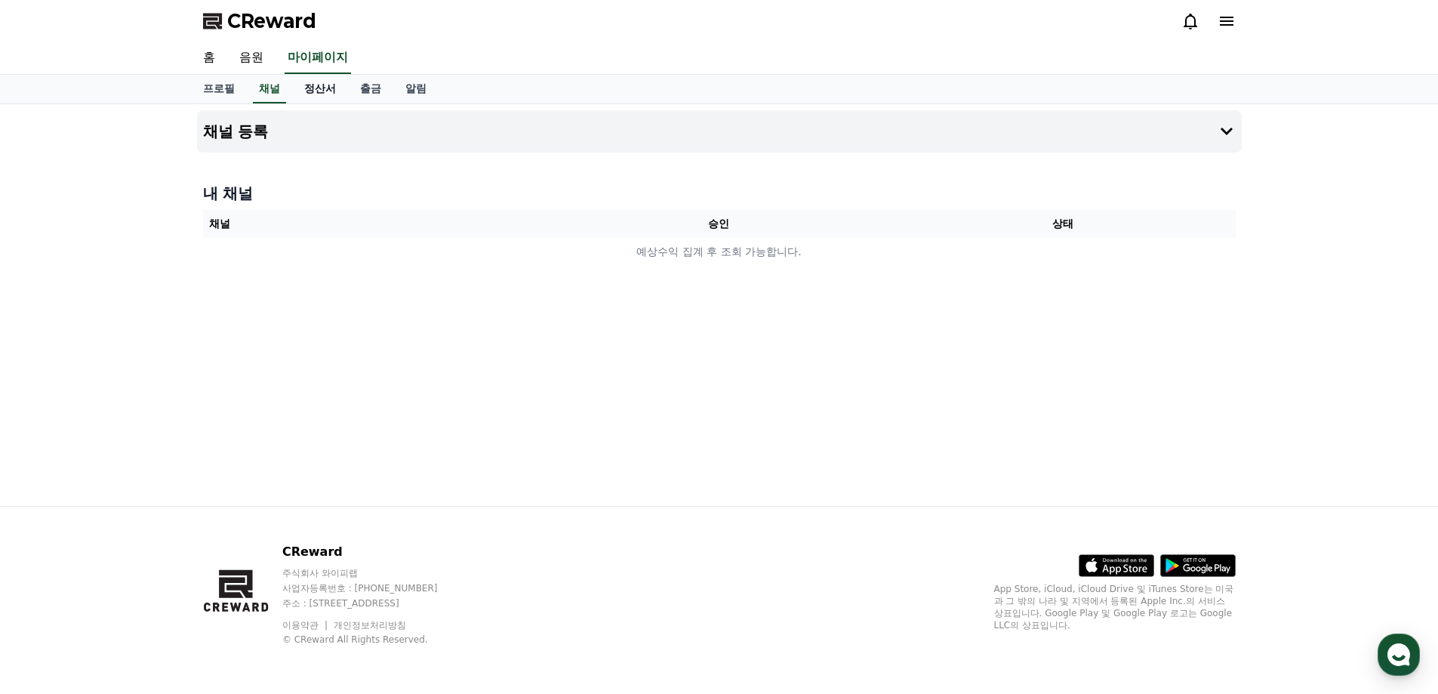
click at [315, 94] on link "정산서" at bounding box center [320, 89] width 56 height 29
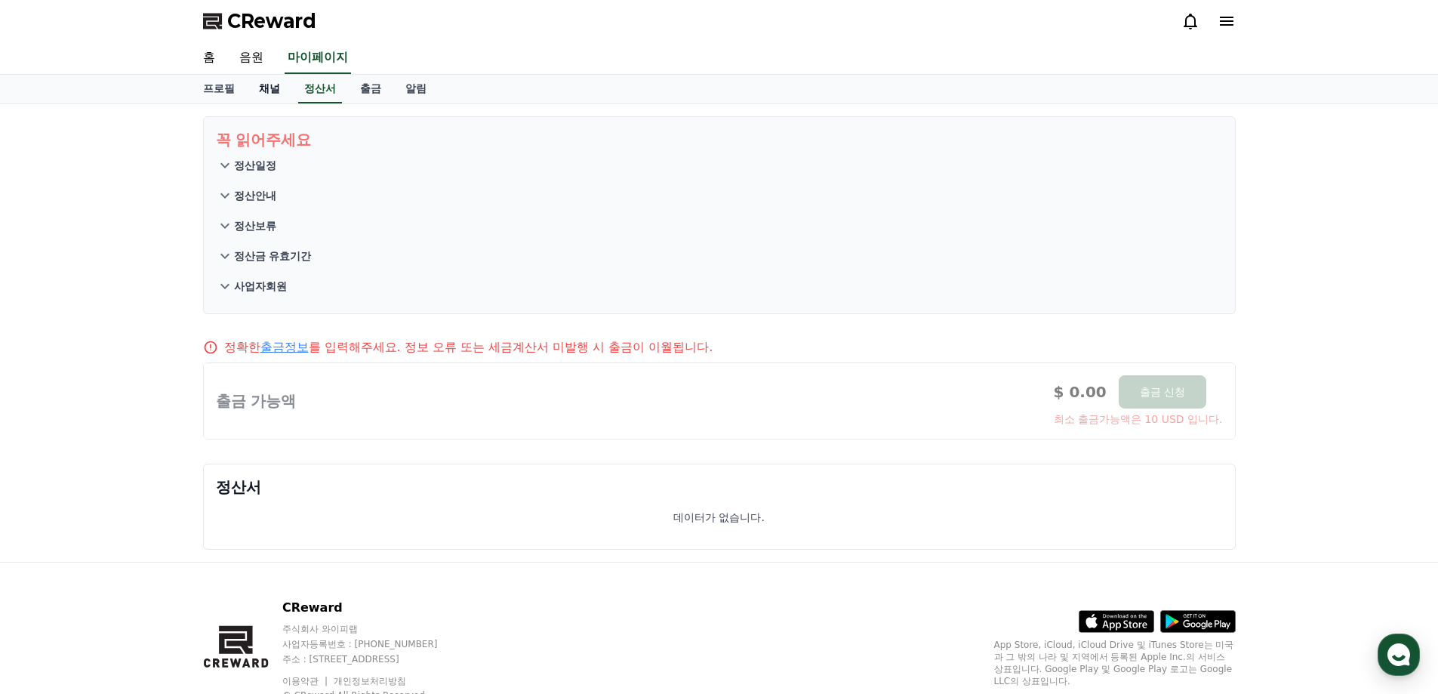
click at [277, 97] on link "채널" at bounding box center [269, 89] width 45 height 29
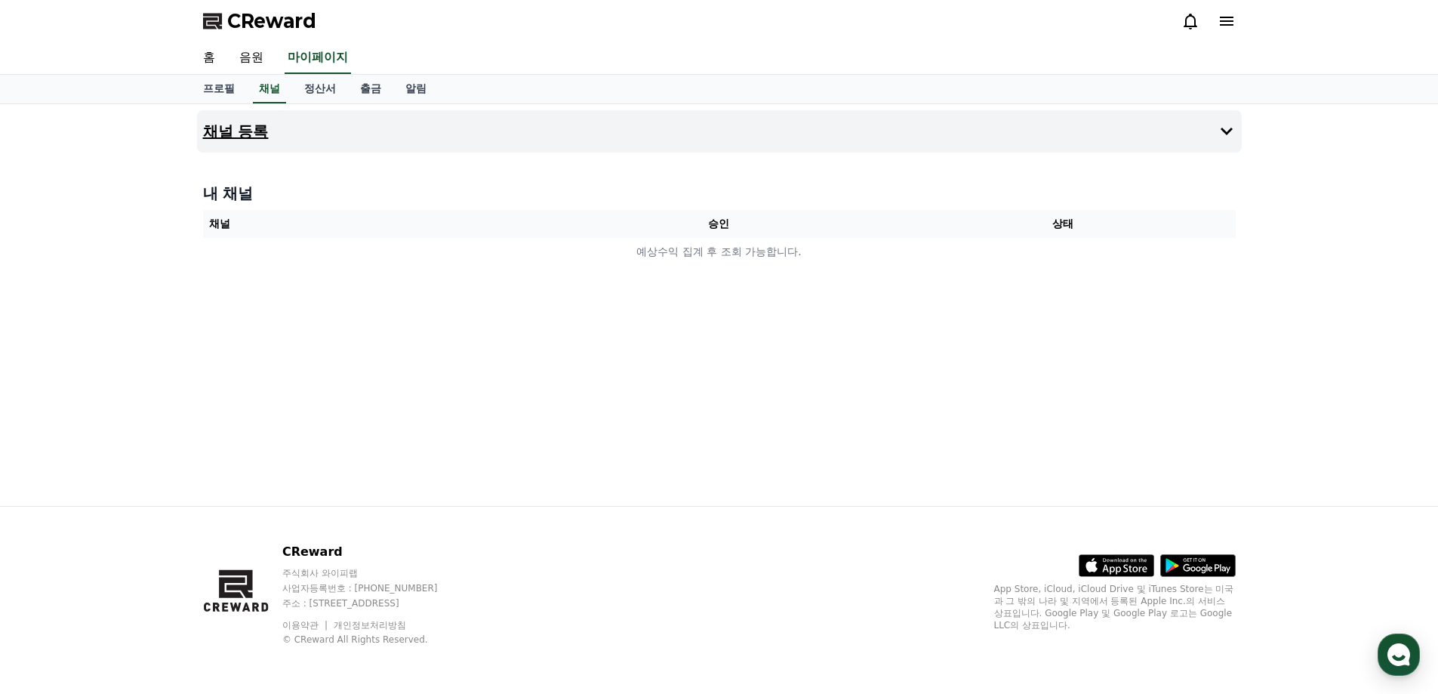
click at [257, 131] on h4 "채널 등록" at bounding box center [236, 131] width 66 height 17
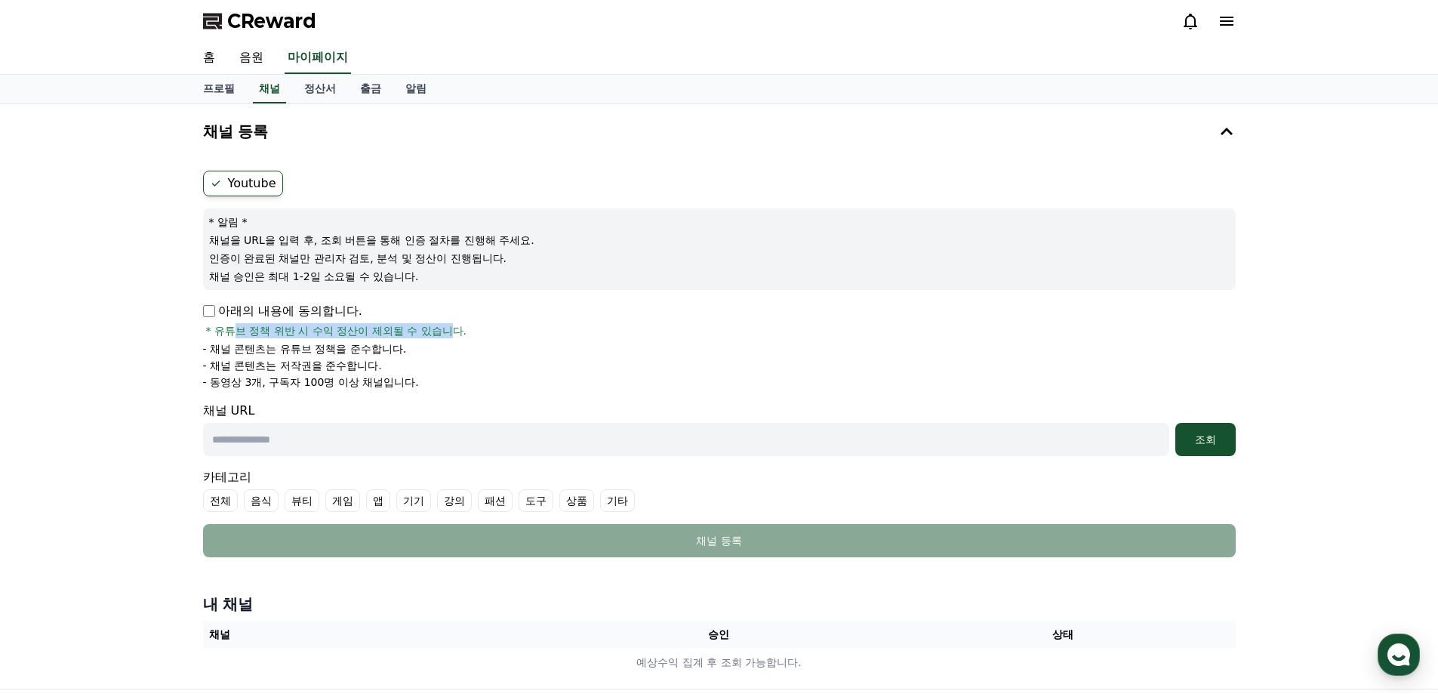
drag, startPoint x: 279, startPoint y: 335, endPoint x: 450, endPoint y: 331, distance: 170.7
click at [450, 331] on span "* 유튜브 정책 위반 시 수익 정산이 제외될 수 있습니다." at bounding box center [336, 330] width 261 height 15
click at [353, 362] on p "- 채널 콘텐츠는 저작권을 준수합니다." at bounding box center [292, 365] width 179 height 15
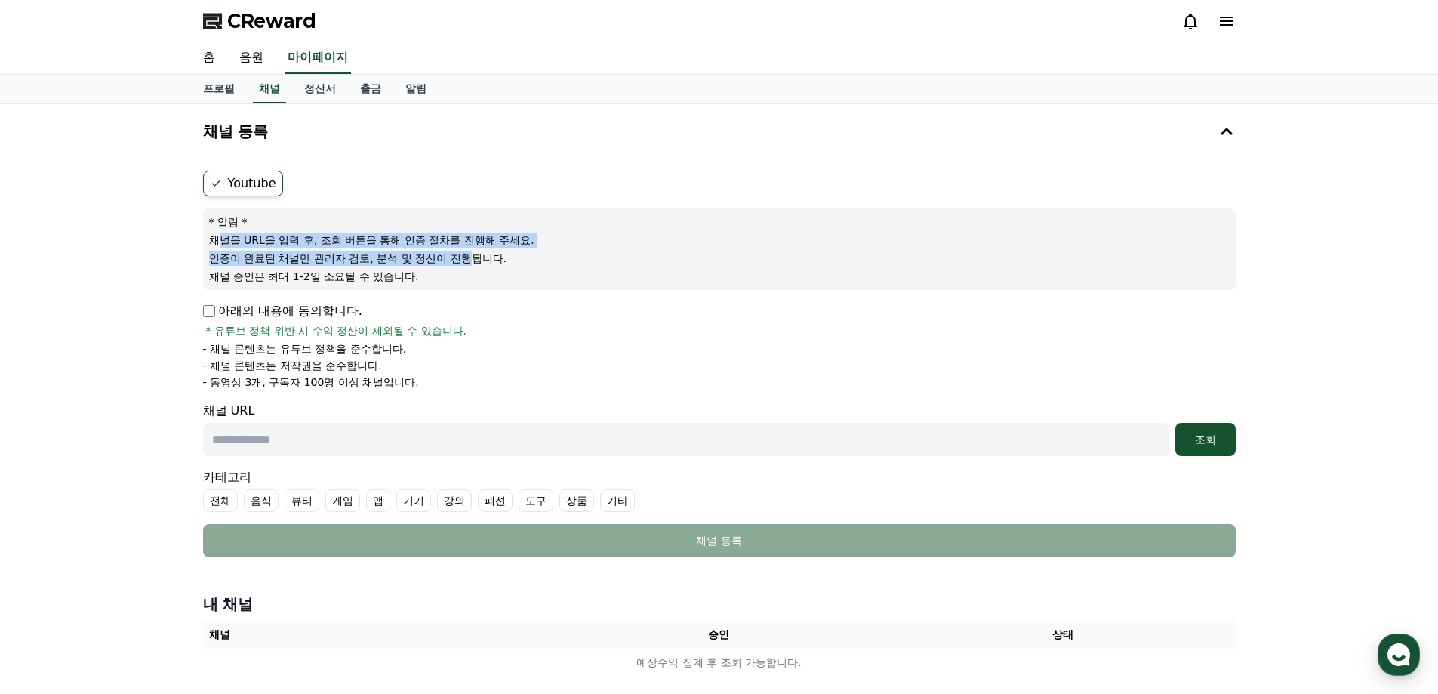
drag, startPoint x: 218, startPoint y: 240, endPoint x: 470, endPoint y: 253, distance: 251.7
click at [470, 253] on div "* 알림 * 채널을 URL을 입력 후, 조회 버튼을 통해 인증 절차를 진행해 주세요. 인증이 완료된 채널만 관리자 검토, 분석 및 정산이 진행…" at bounding box center [719, 249] width 1033 height 82
click at [484, 271] on p "채널 승인은 최대 1-2일 소요될 수 있습니다." at bounding box center [719, 276] width 1021 height 15
click at [307, 318] on p "아래의 내용에 동의합니다." at bounding box center [282, 311] width 159 height 18
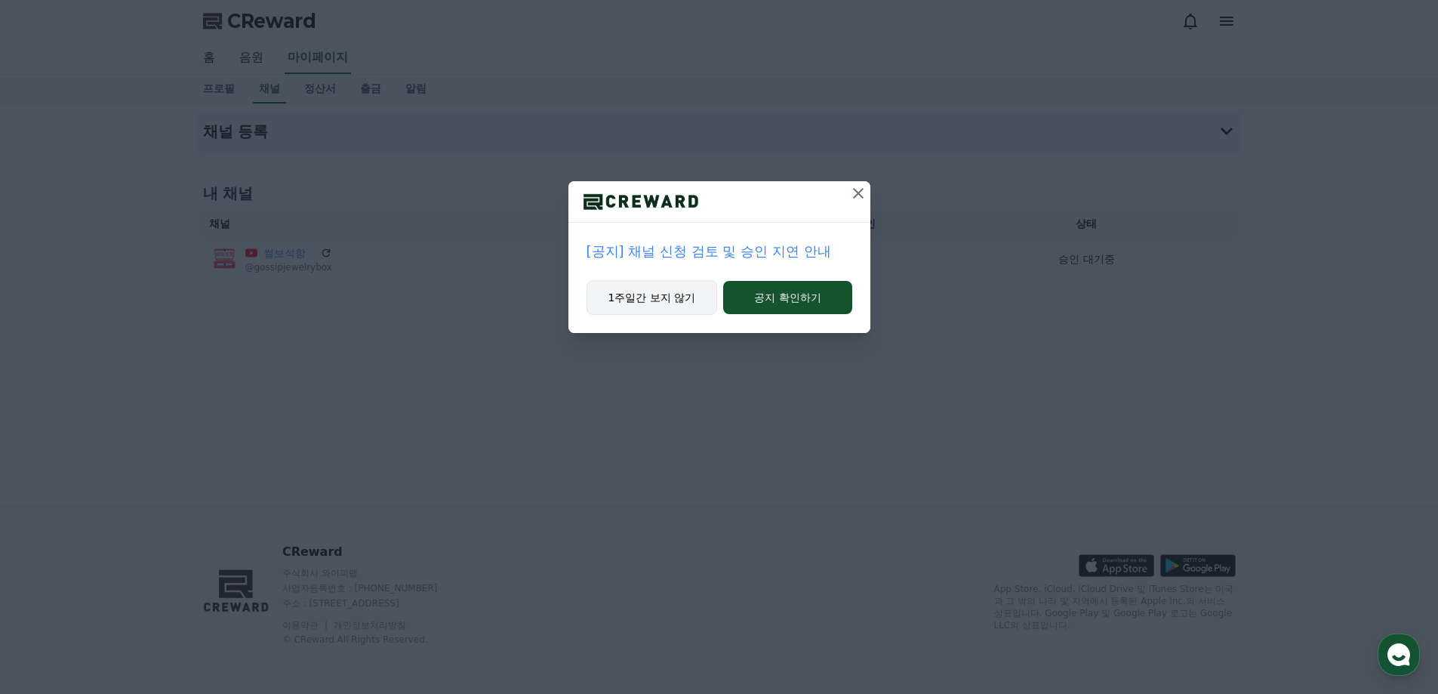
click at [687, 300] on button "1주일간 보지 않기" at bounding box center [652, 297] width 131 height 35
click at [683, 305] on button "1주일간 보지 않기" at bounding box center [650, 297] width 131 height 35
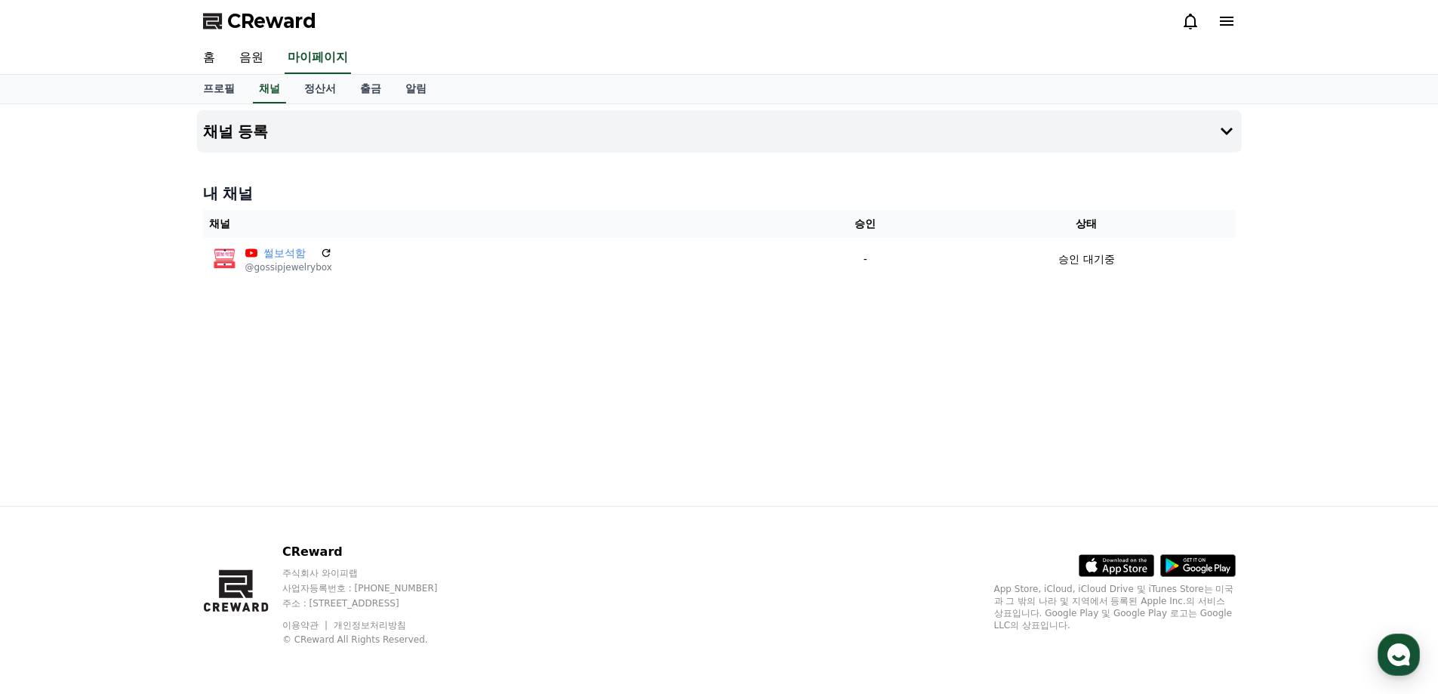
click at [504, 351] on div "채널 등록 내 채널 채널 승인 상태 썰보석함 @gossipjewelrybox - 승인 대기중" at bounding box center [719, 305] width 1057 height 402
click at [1220, 124] on icon at bounding box center [1227, 131] width 18 height 18
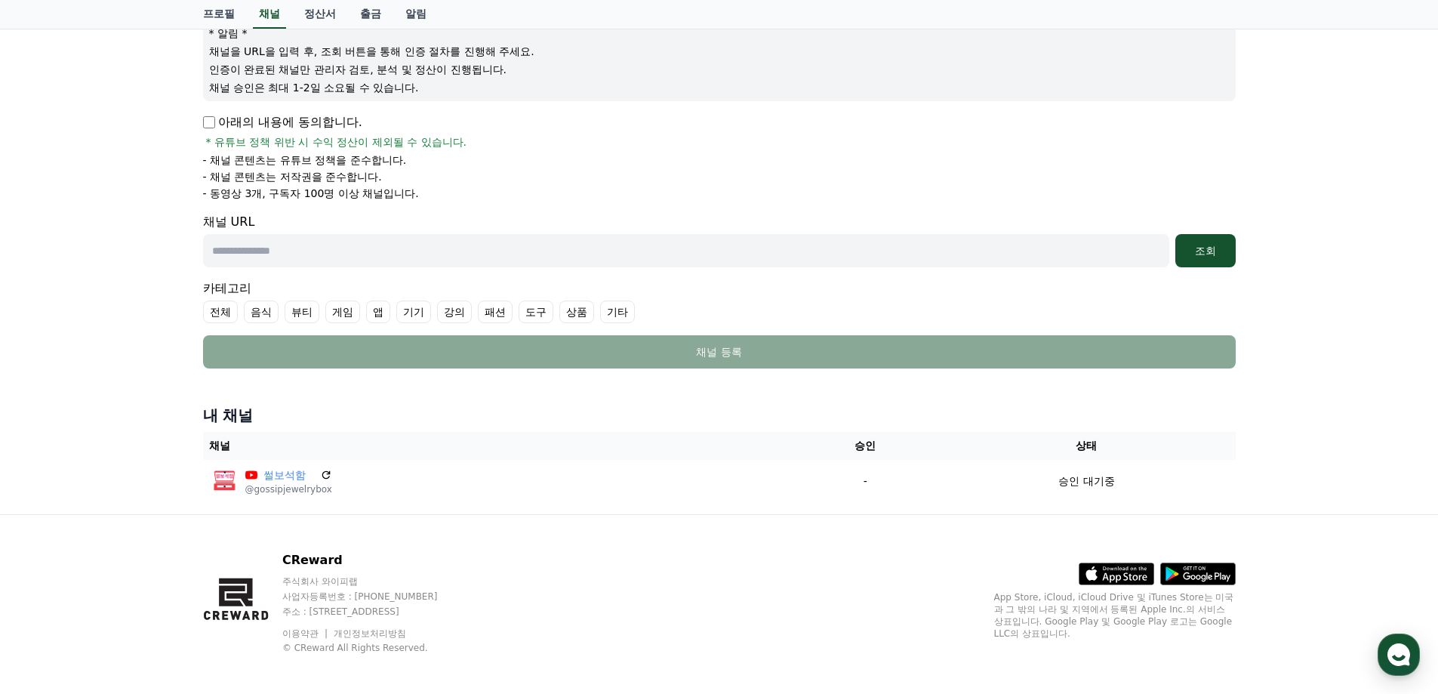
scroll to position [197, 0]
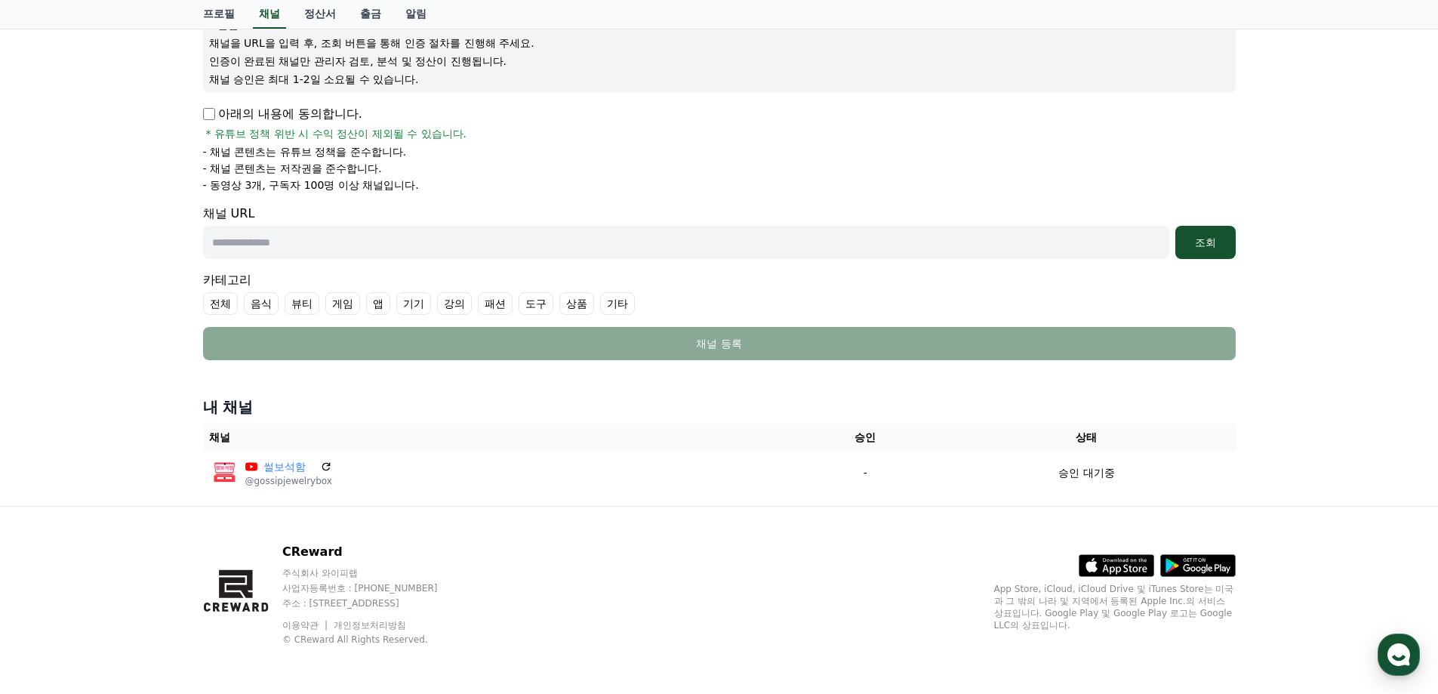
drag, startPoint x: 455, startPoint y: 495, endPoint x: 518, endPoint y: 476, distance: 66.0
click at [459, 495] on div "내 채널 채널 승인 상태 썰보석함 @gossipjewelrybox - 승인 대기중" at bounding box center [719, 444] width 1045 height 109
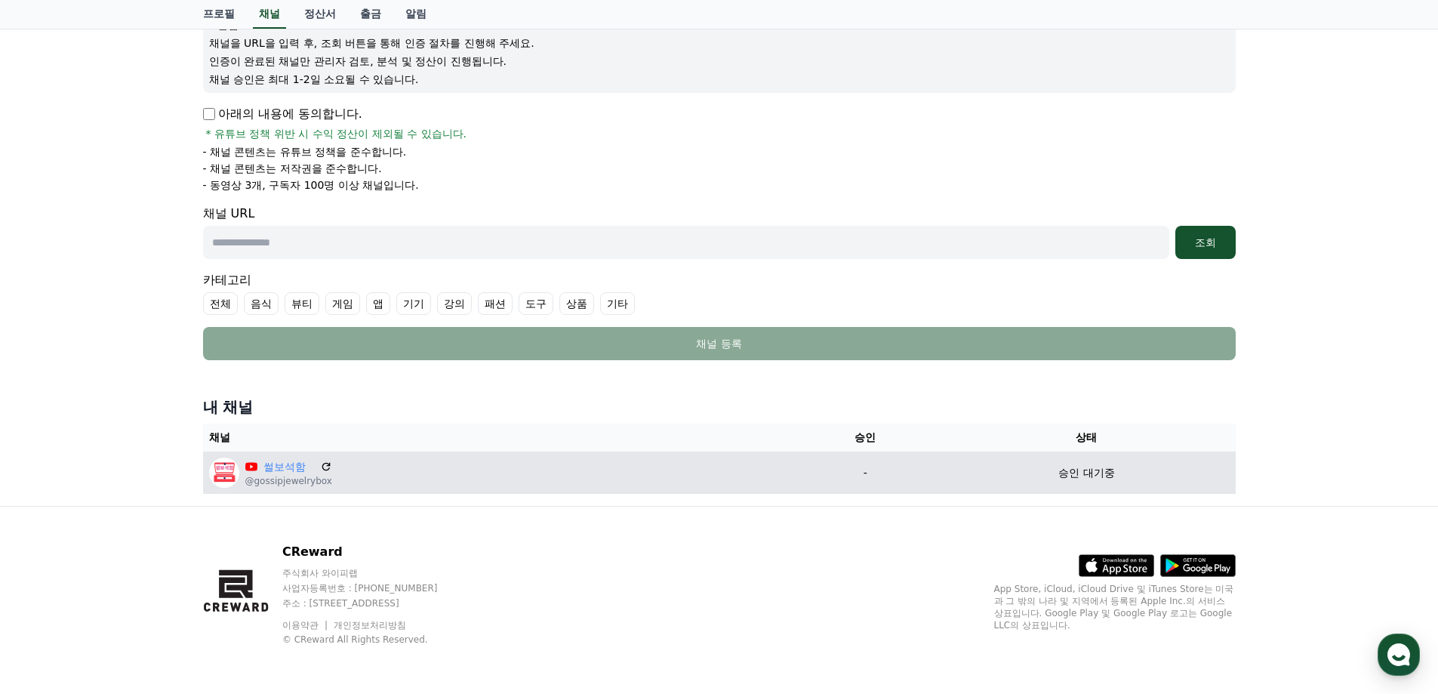
drag, startPoint x: 518, startPoint y: 476, endPoint x: 971, endPoint y: 500, distance: 453.6
click at [522, 476] on div "썰보석함 @gossipjewelrybox" at bounding box center [498, 473] width 578 height 30
click at [1056, 485] on td "승인 대기중" at bounding box center [1086, 473] width 297 height 42
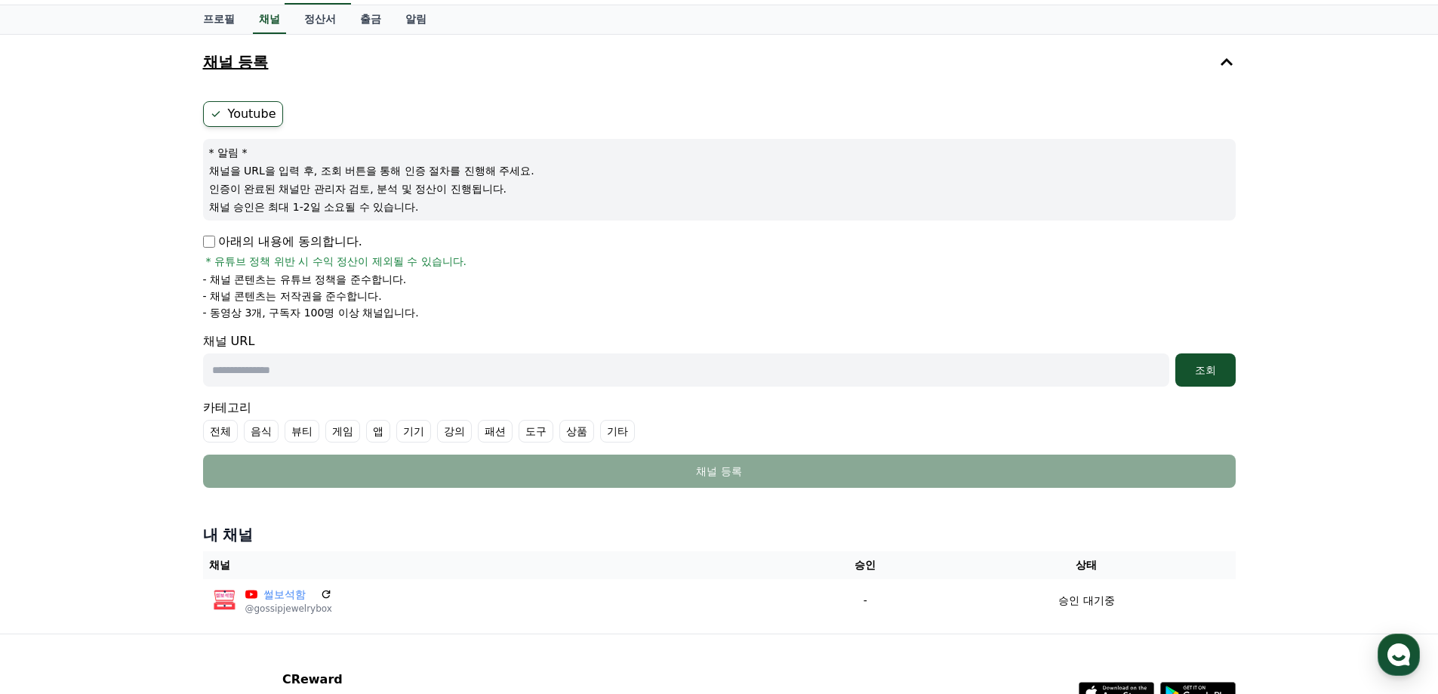
scroll to position [0, 0]
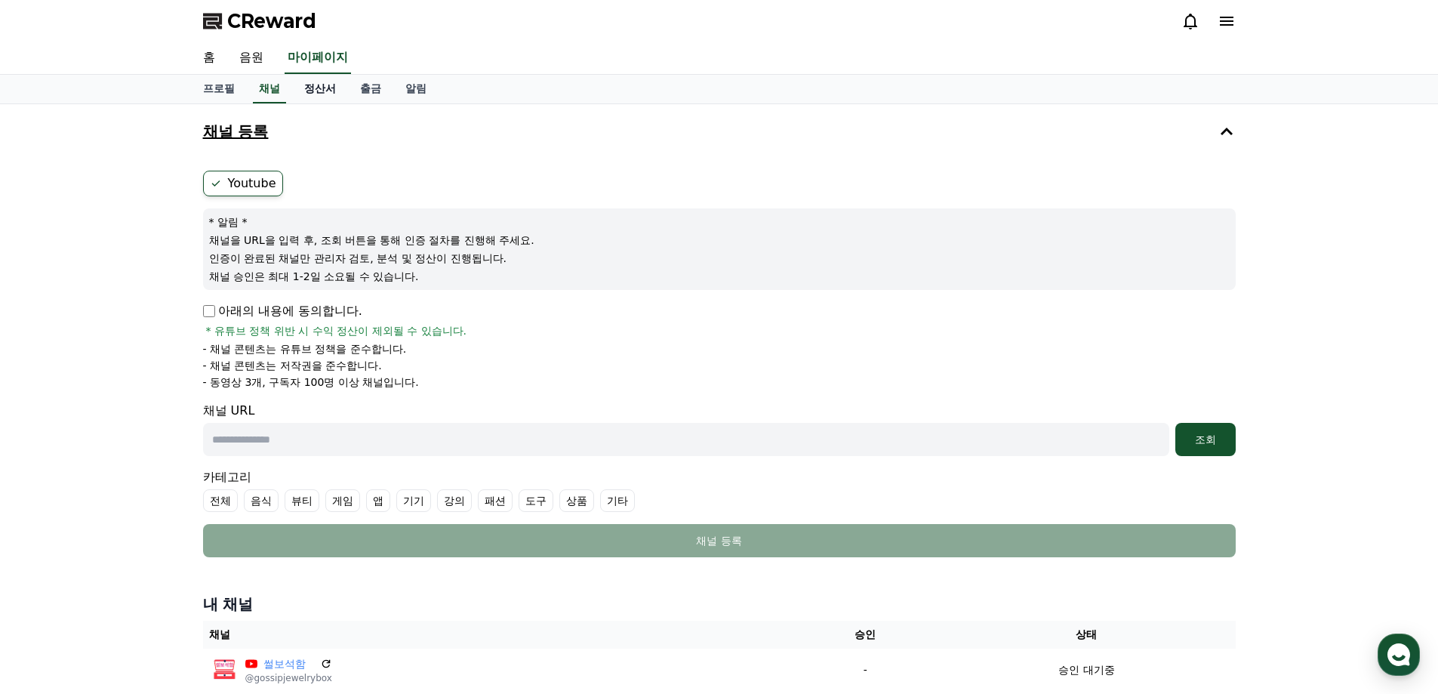
click at [316, 87] on link "정산서" at bounding box center [320, 89] width 56 height 29
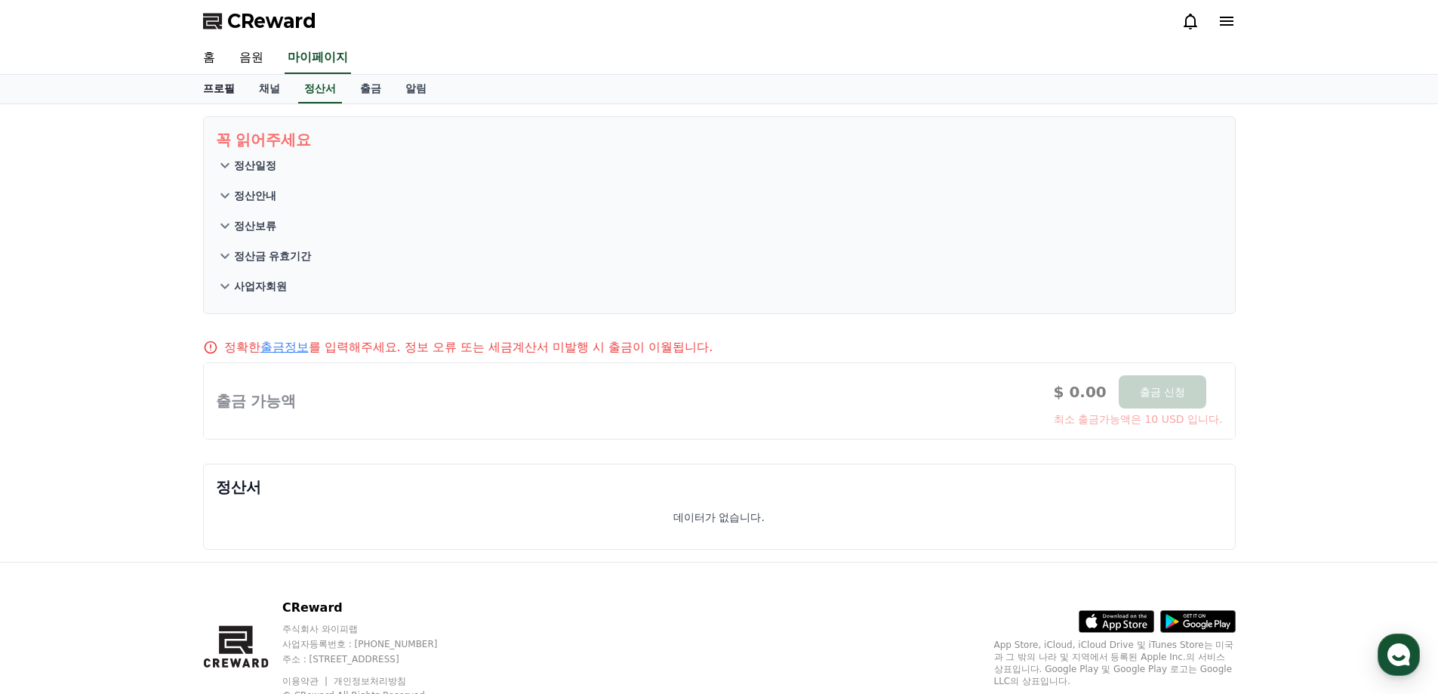
click at [223, 93] on link "프로필" at bounding box center [219, 89] width 56 height 29
select select "**********"
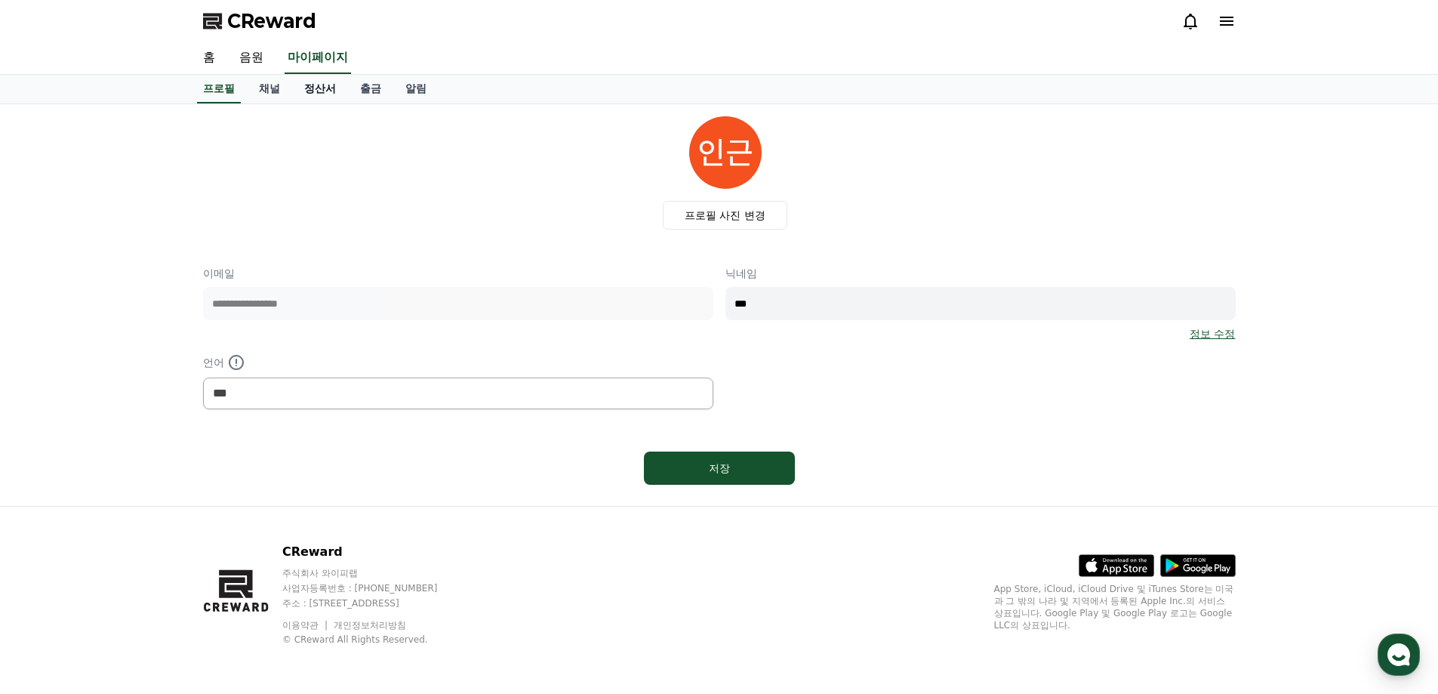
click at [329, 86] on link "정산서" at bounding box center [320, 89] width 56 height 29
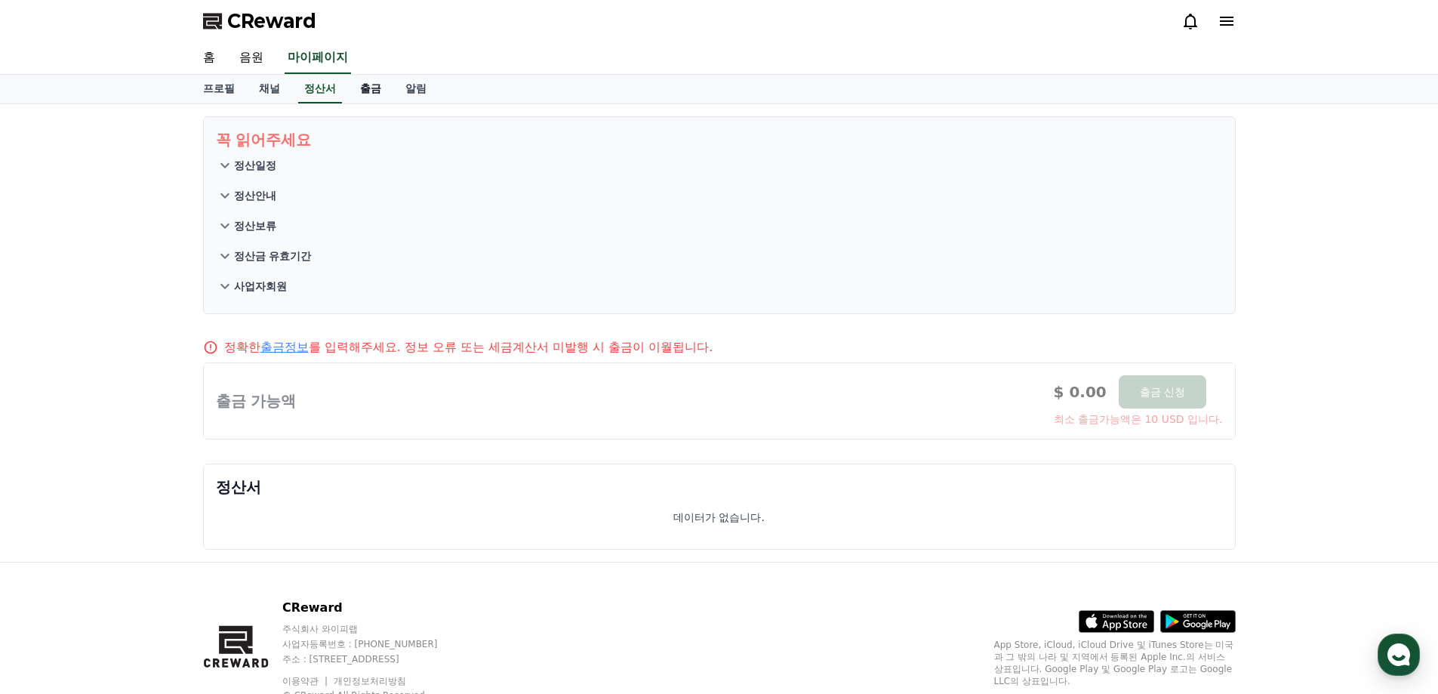
click at [372, 87] on link "출금" at bounding box center [370, 89] width 45 height 29
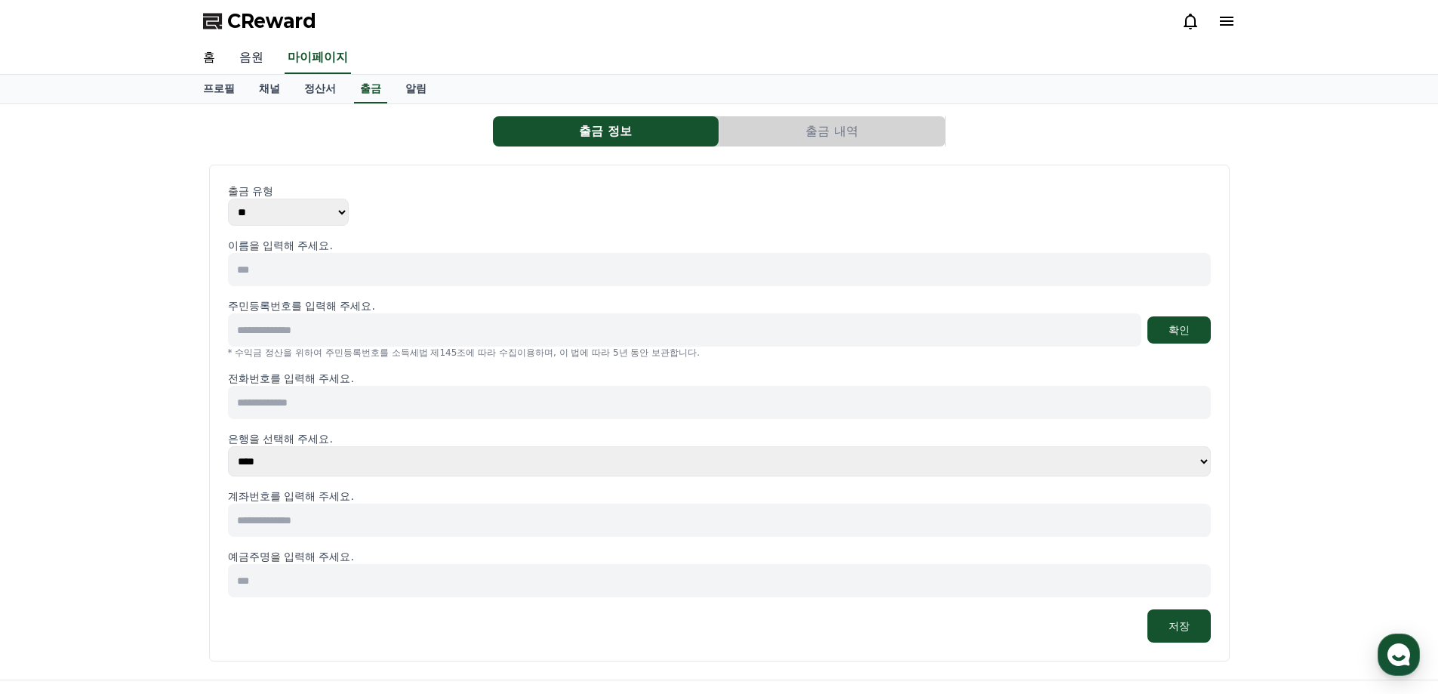
click at [253, 51] on link "음원" at bounding box center [251, 58] width 48 height 32
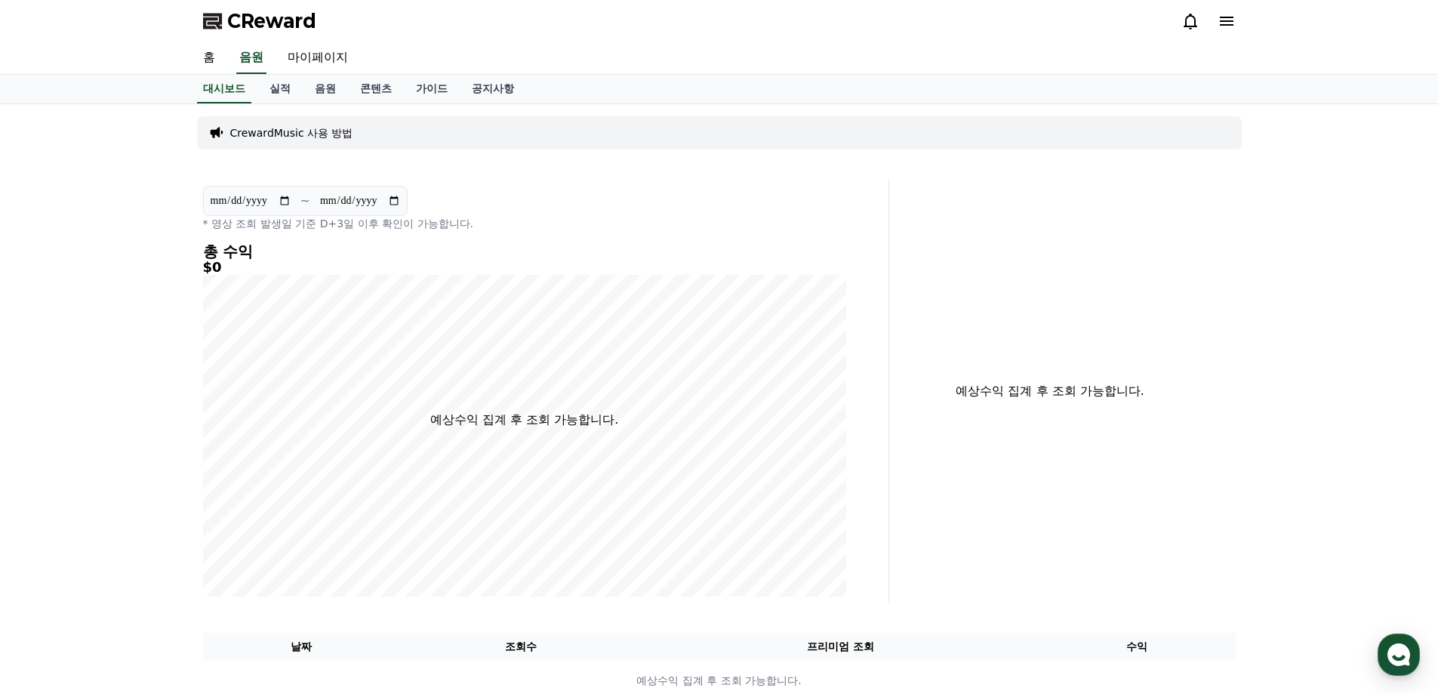
click at [308, 139] on p "CrewardMusic 사용 방법" at bounding box center [291, 132] width 123 height 15
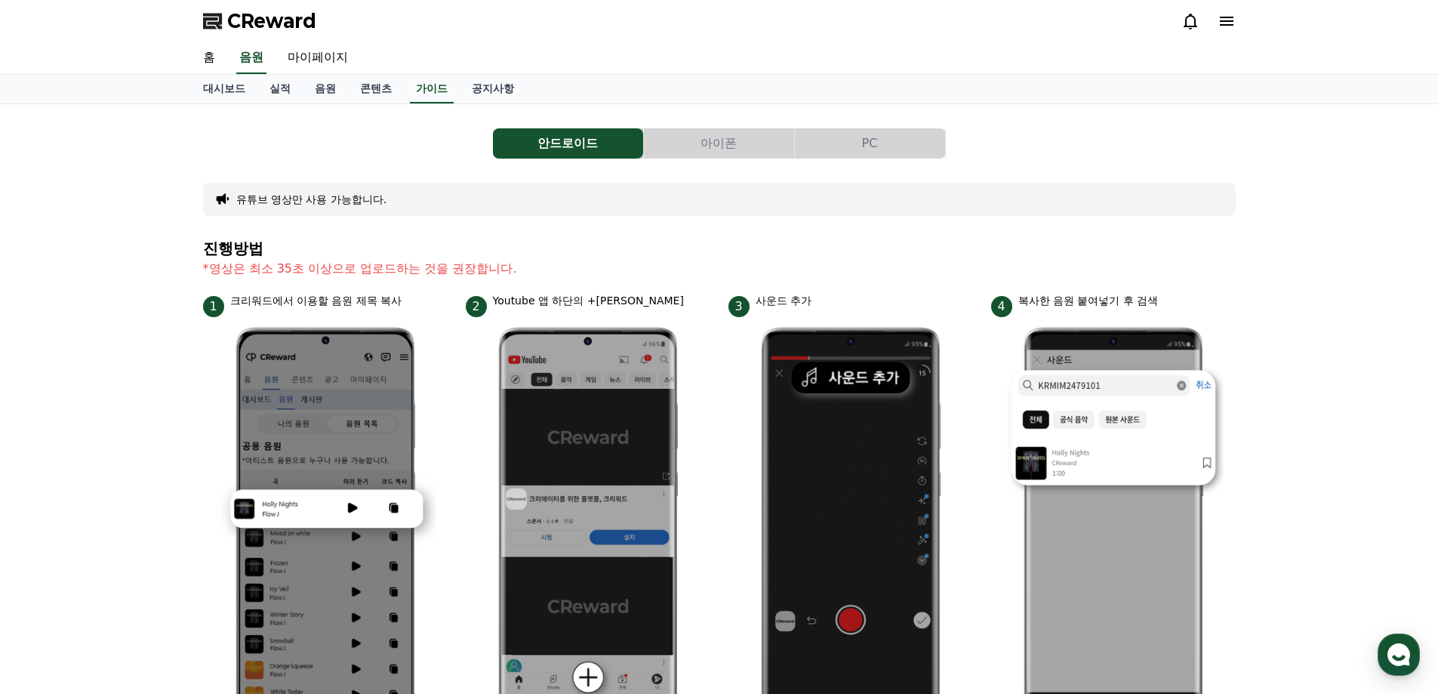
click at [807, 142] on button "PC" at bounding box center [870, 143] width 150 height 30
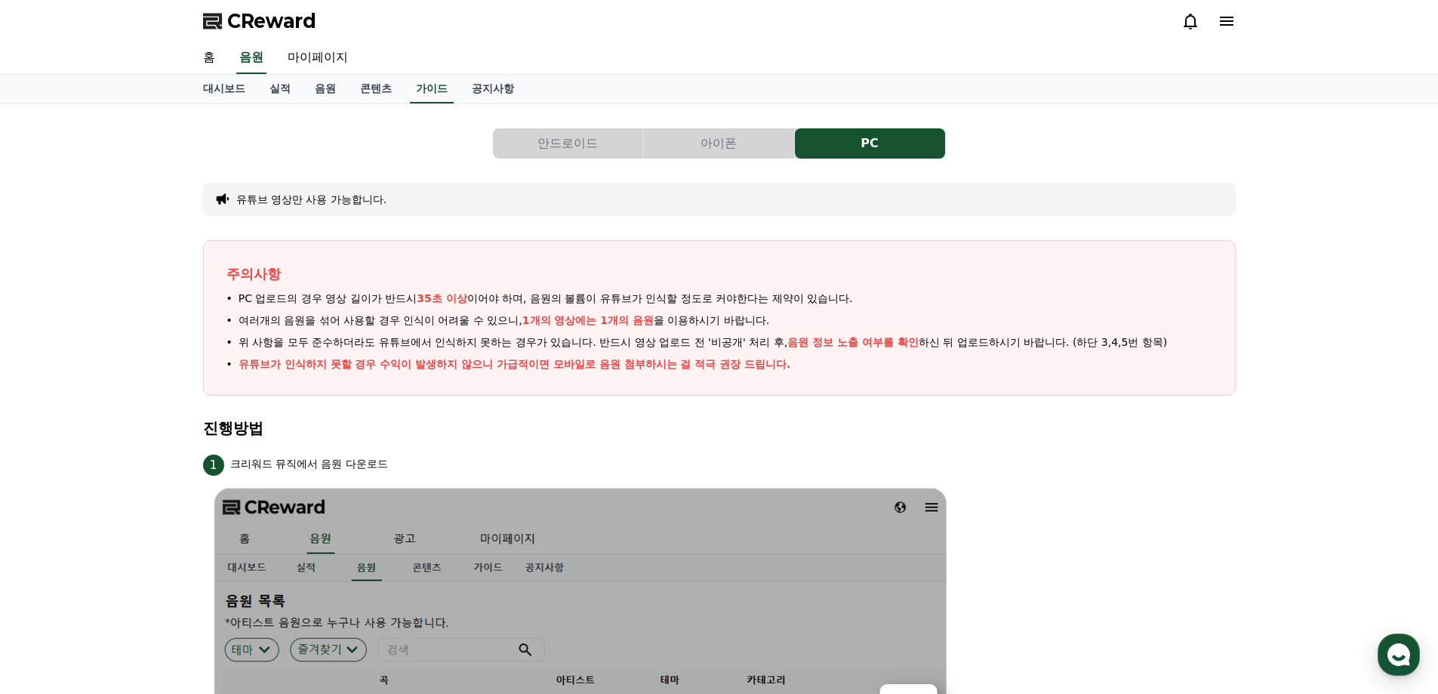
click at [500, 277] on p "주의사항" at bounding box center [720, 274] width 986 height 21
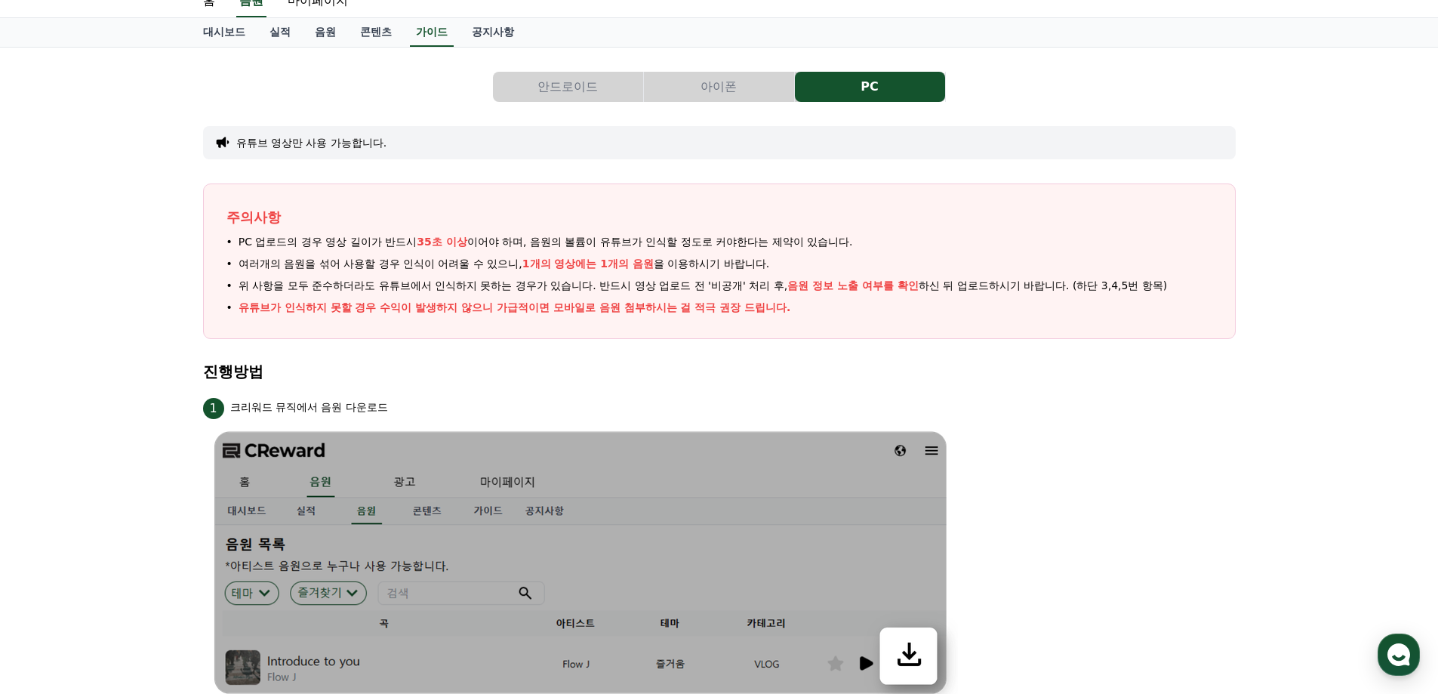
scroll to position [76, 0]
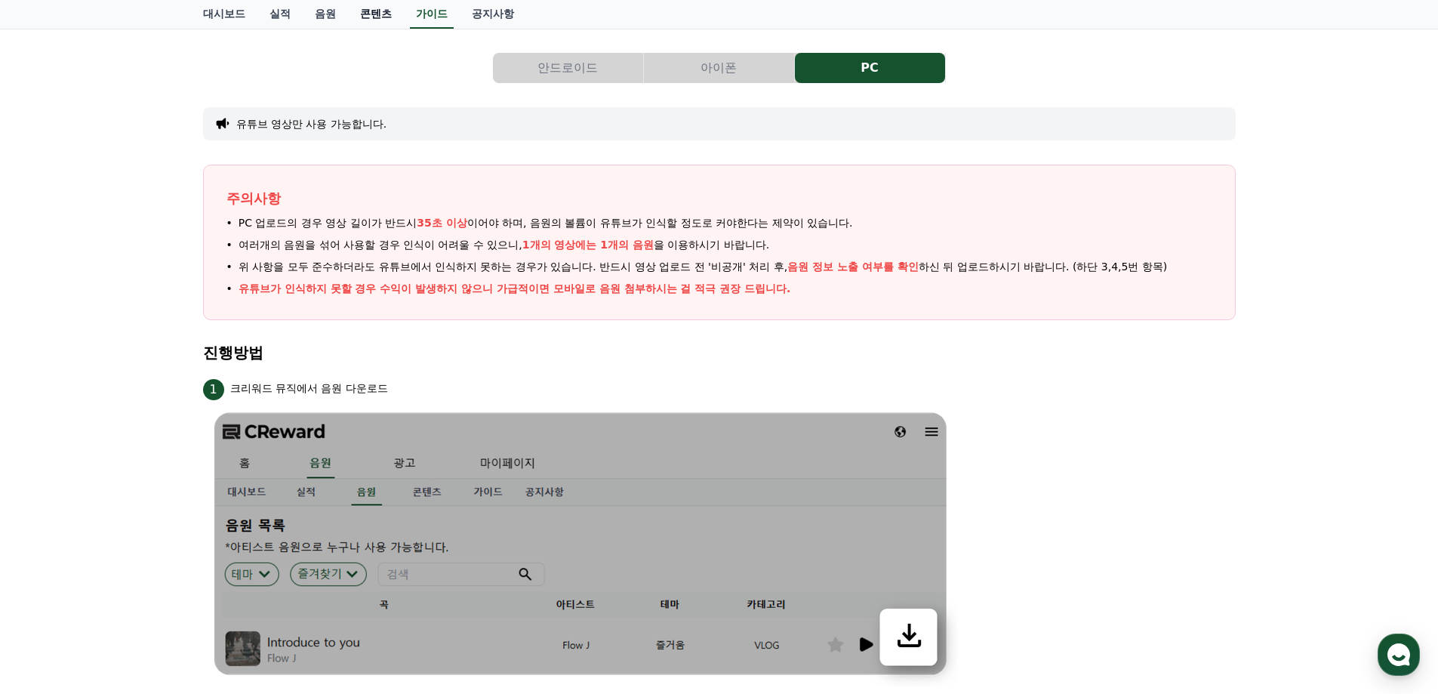
click at [376, 17] on link "콘텐츠" at bounding box center [376, 14] width 56 height 29
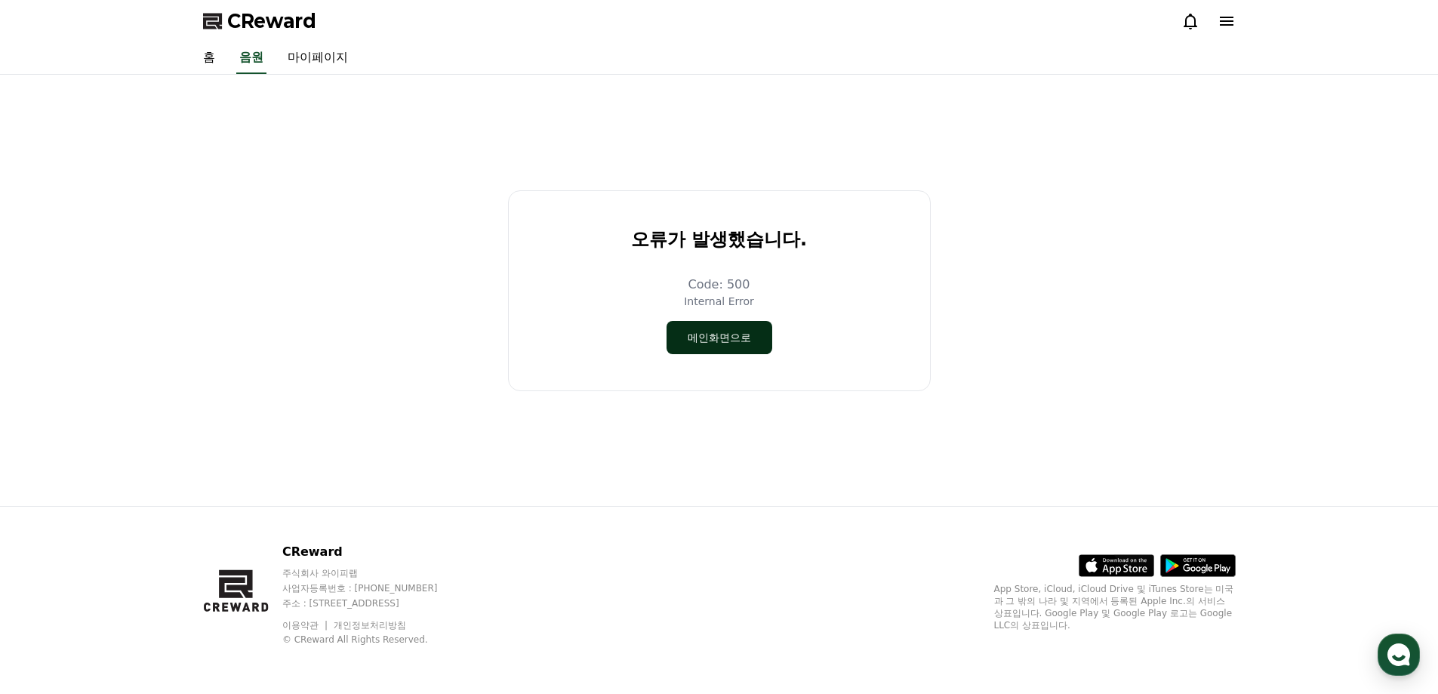
click at [673, 327] on button "메인화면으로" at bounding box center [720, 337] width 106 height 33
